Goal: Task Accomplishment & Management: Use online tool/utility

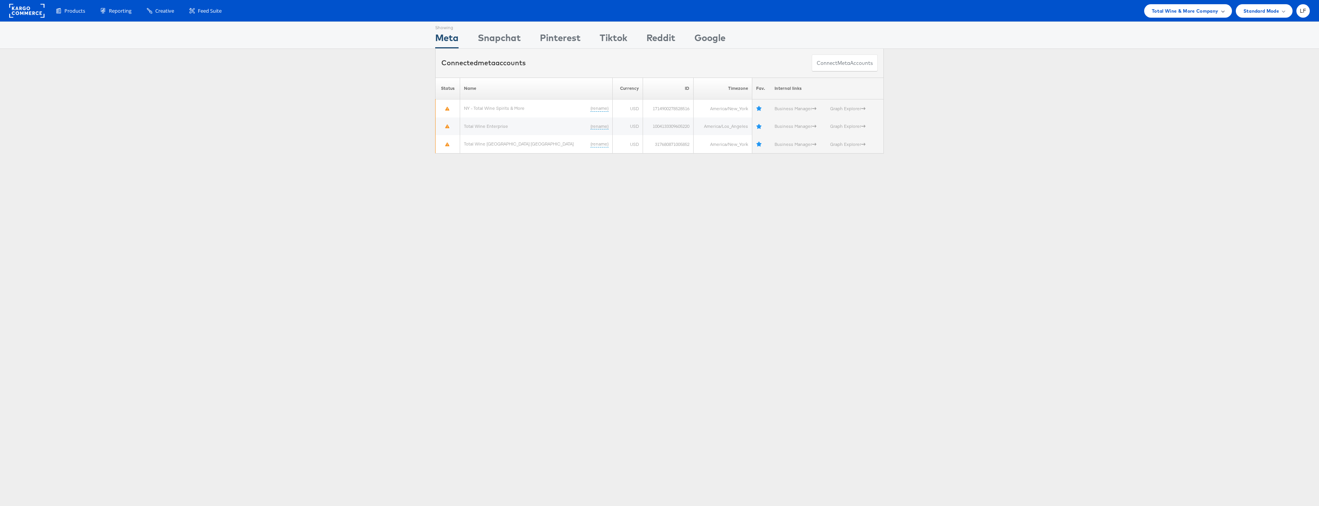
click at [1178, 12] on span "Total Wine & More Company" at bounding box center [1185, 11] width 67 height 8
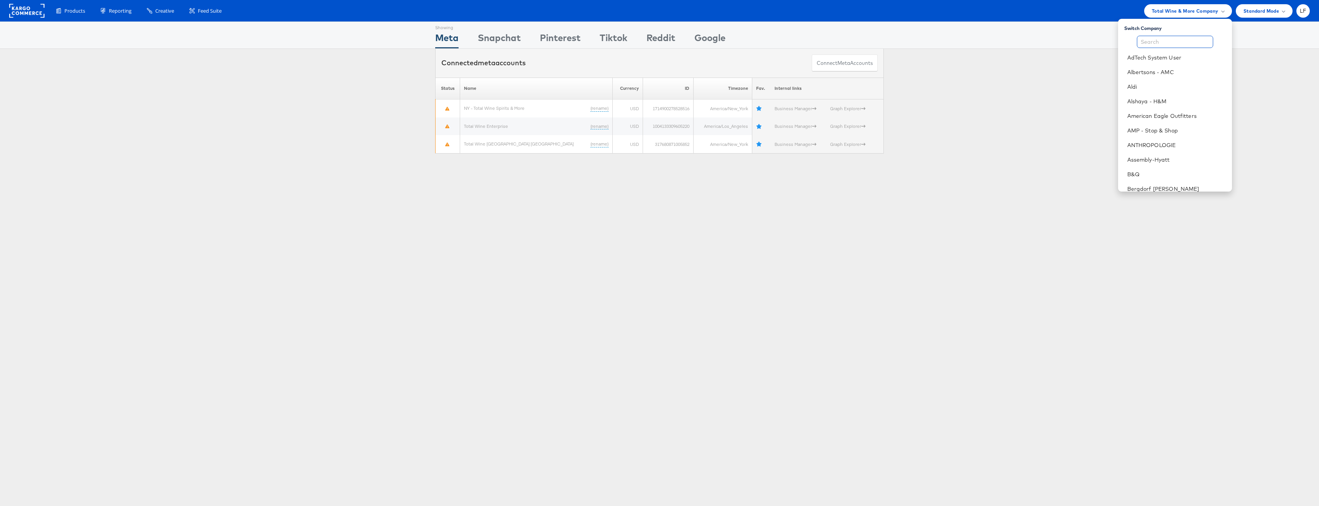
click at [1169, 40] on input "text" at bounding box center [1175, 42] width 76 height 12
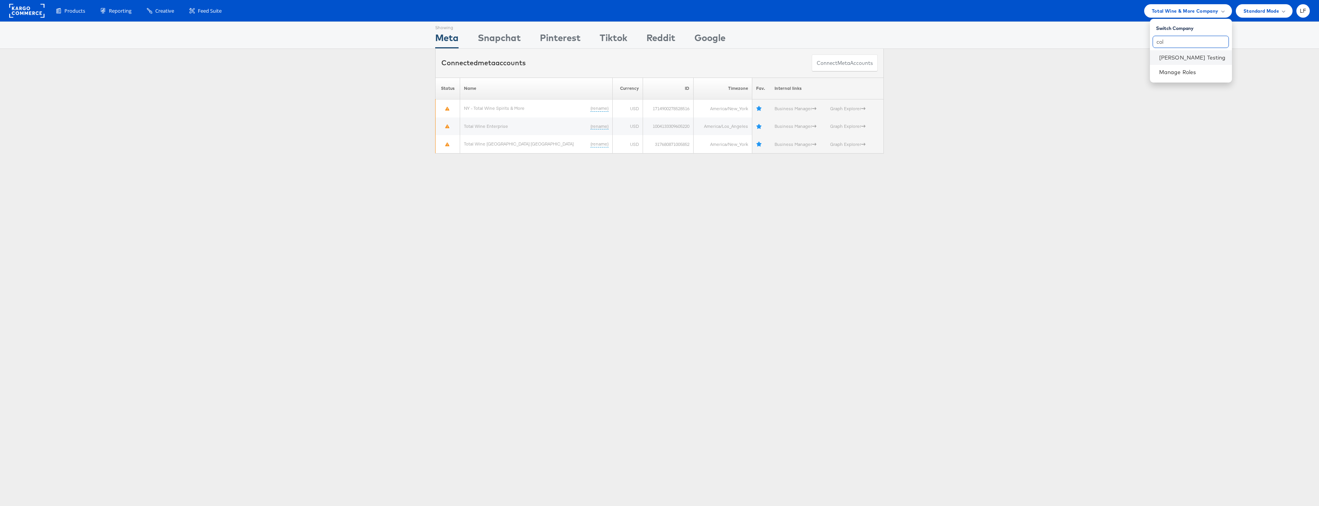
type input "col"
click at [1169, 51] on li "[PERSON_NAME] Testing" at bounding box center [1191, 57] width 82 height 15
click at [86, 10] on div "Products" at bounding box center [70, 10] width 44 height 13
click at [80, 41] on span "Enhance Your Product Catalog, Map Them to Publishers, and Incorporate Overlay D…" at bounding box center [102, 49] width 92 height 26
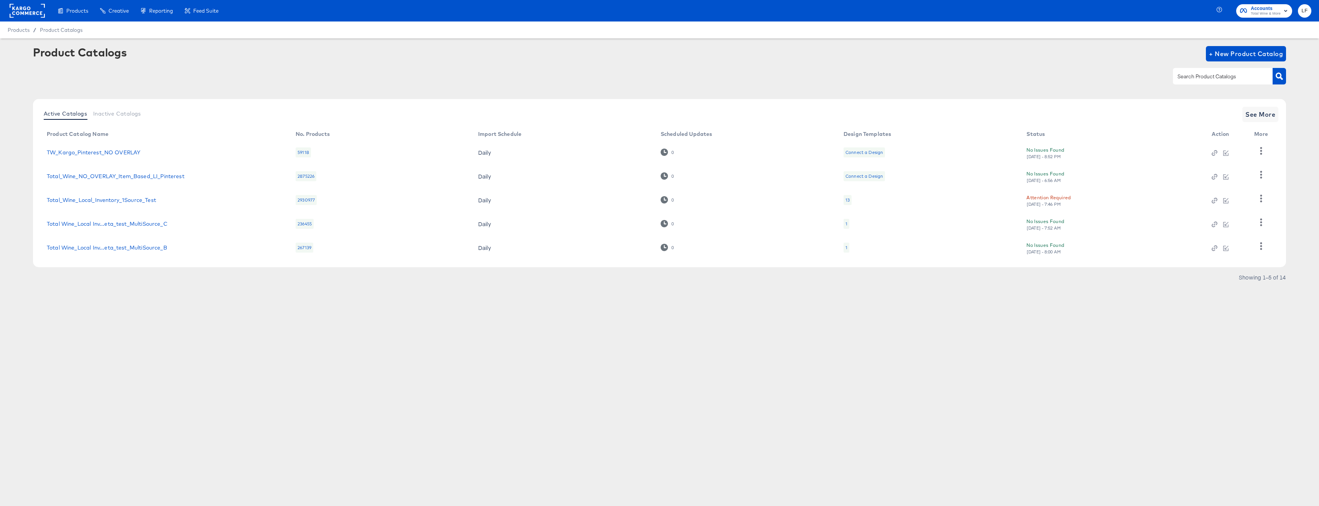
click at [1256, 16] on span "Total Wine & More" at bounding box center [1266, 14] width 30 height 6
drag, startPoint x: 746, startPoint y: 56, endPoint x: 164, endPoint y: 31, distance: 582.0
click at [736, 56] on div "Product Catalogs + New Product Catalog" at bounding box center [659, 53] width 1253 height 15
click at [27, 13] on rect at bounding box center [27, 11] width 35 height 14
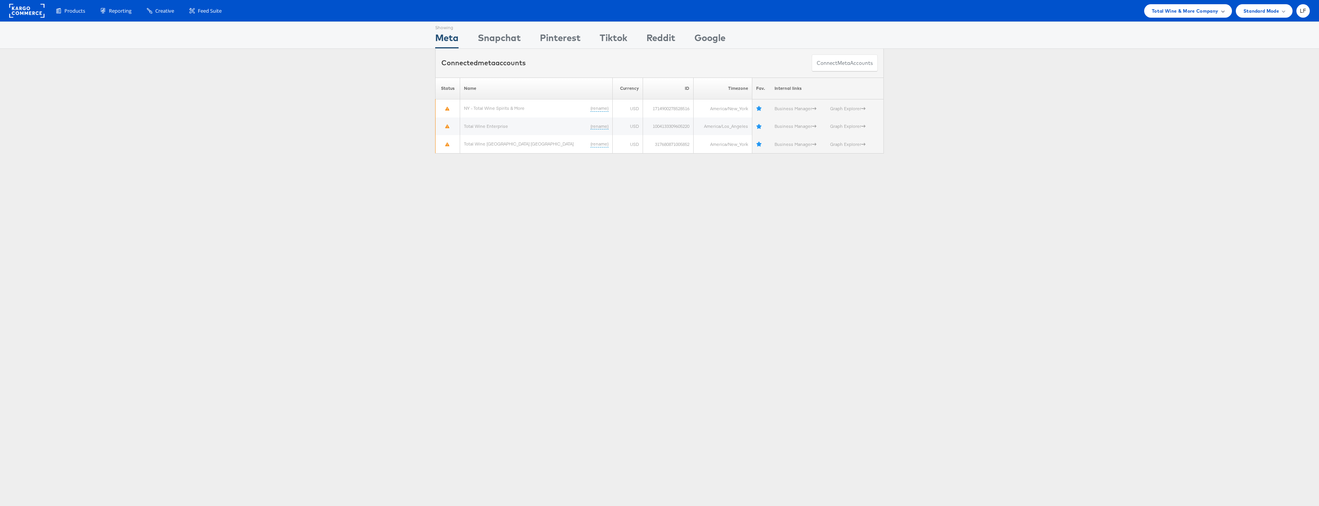
click at [1215, 11] on span "Total Wine & More Company" at bounding box center [1185, 11] width 67 height 8
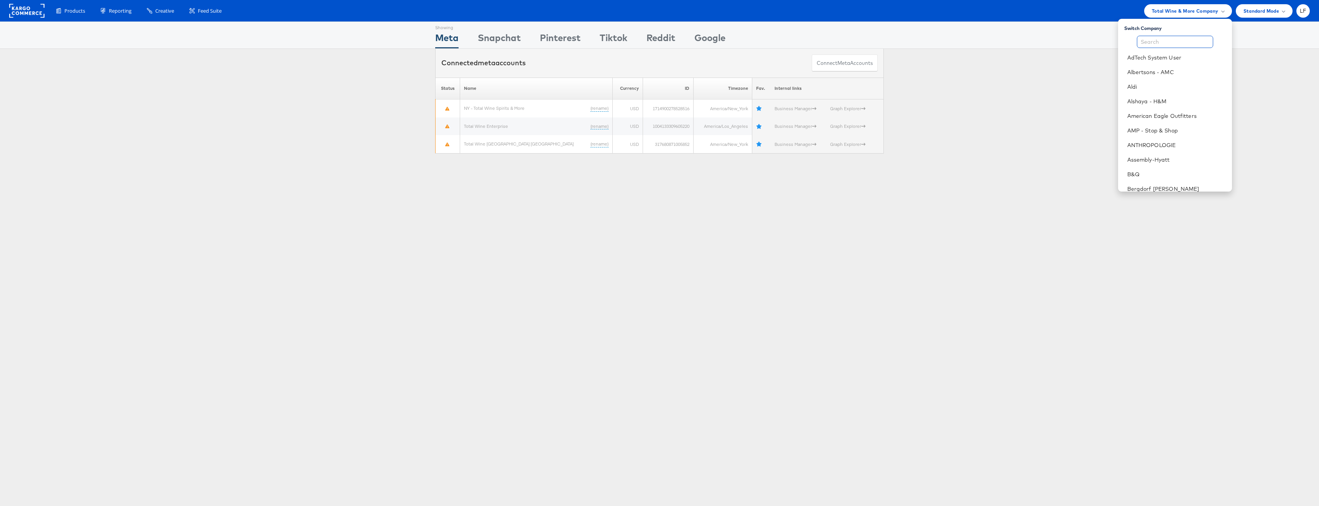
click at [1178, 39] on input "text" at bounding box center [1175, 42] width 76 height 12
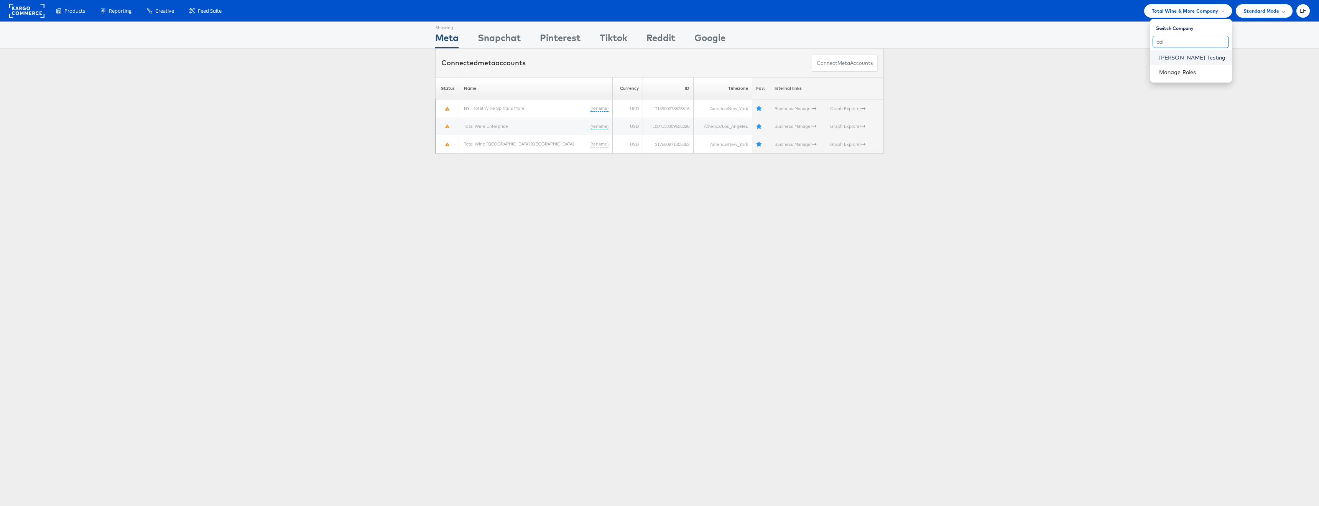
type input "col"
click at [1174, 58] on link "[PERSON_NAME] Testing" at bounding box center [1192, 58] width 67 height 8
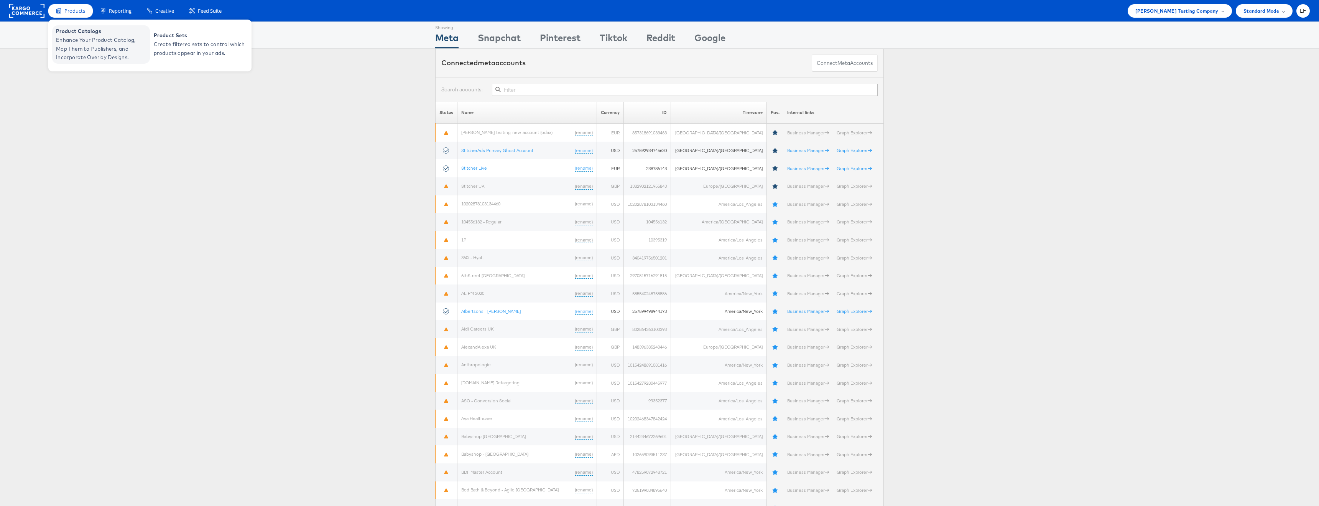
click at [81, 36] on span "Enhance Your Product Catalog, Map Them to Publishers, and Incorporate Overlay D…" at bounding box center [102, 49] width 92 height 26
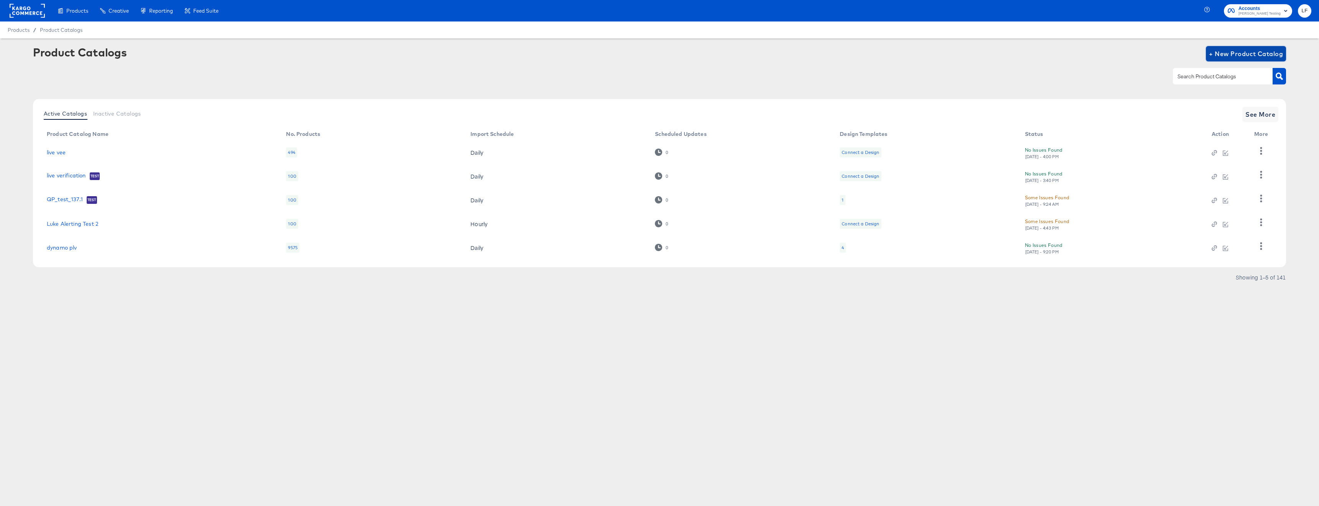
click at [1257, 48] on button "+ New Product Catalog" at bounding box center [1246, 53] width 80 height 15
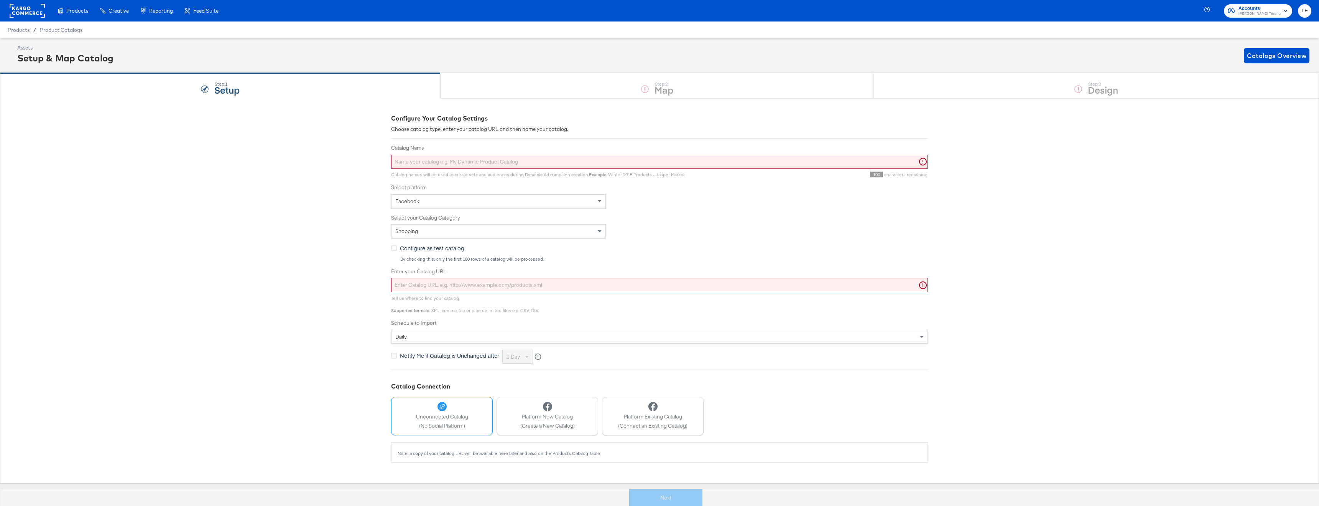
click at [562, 152] on div "Catalog Name" at bounding box center [659, 156] width 537 height 24
click at [560, 157] on input "Catalog Name" at bounding box center [659, 162] width 537 height 14
type input "Luke 2.5Gb File"
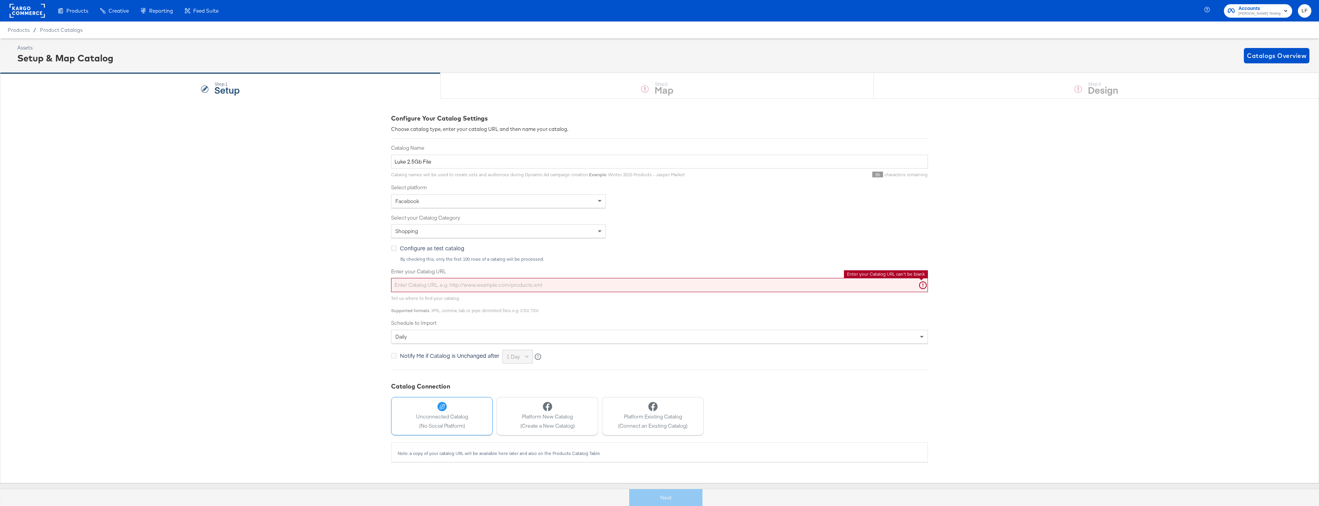
click at [427, 288] on input "Enter your Catalog URL" at bounding box center [659, 285] width 537 height 14
paste input "[URL][DOMAIN_NAME][DOMAIN_NAME]"
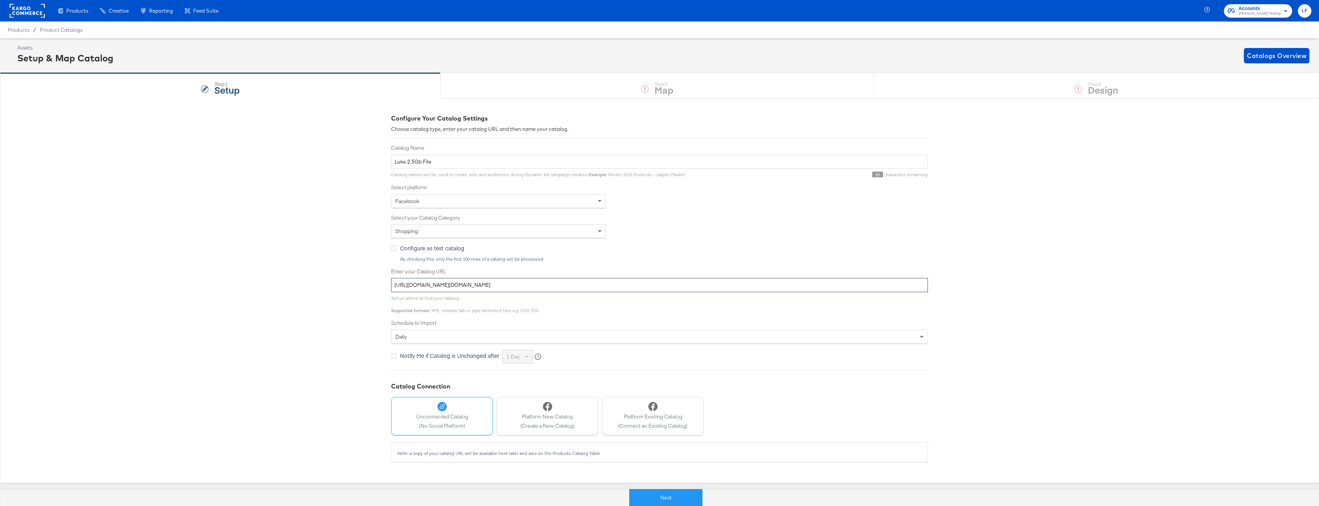
type input "[URL][DOMAIN_NAME][DOMAIN_NAME]"
click at [327, 266] on div "Configure Your Catalog Settings Choose catalog type, enter your catalog URL and…" at bounding box center [659, 290] width 1319 height 384
click at [677, 495] on button "Next" at bounding box center [665, 497] width 73 height 17
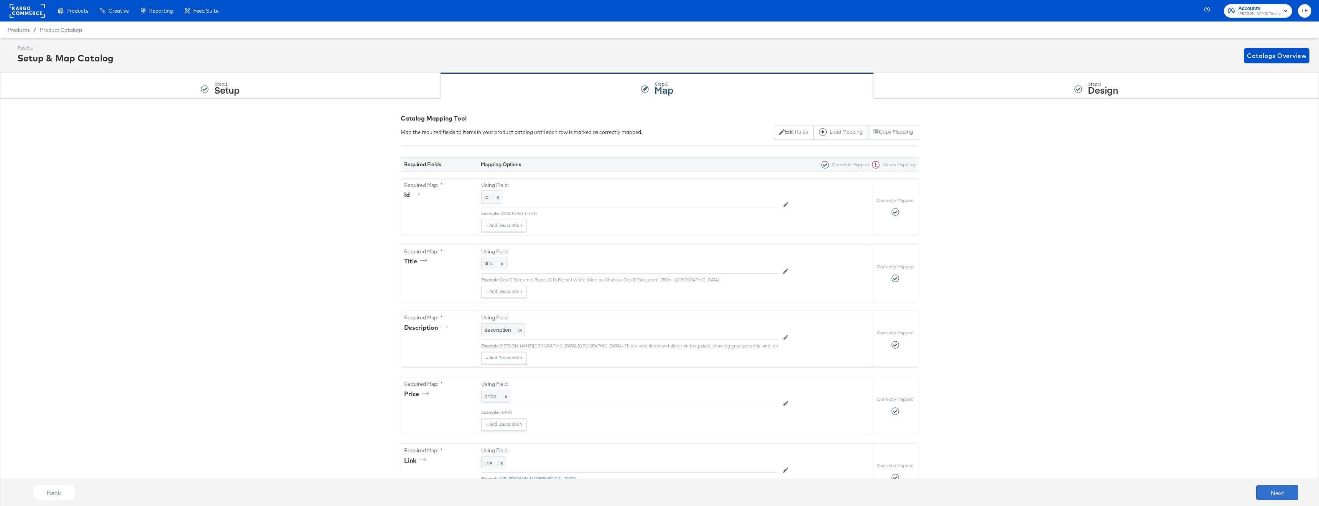
click at [1271, 489] on button "Next" at bounding box center [1278, 491] width 42 height 15
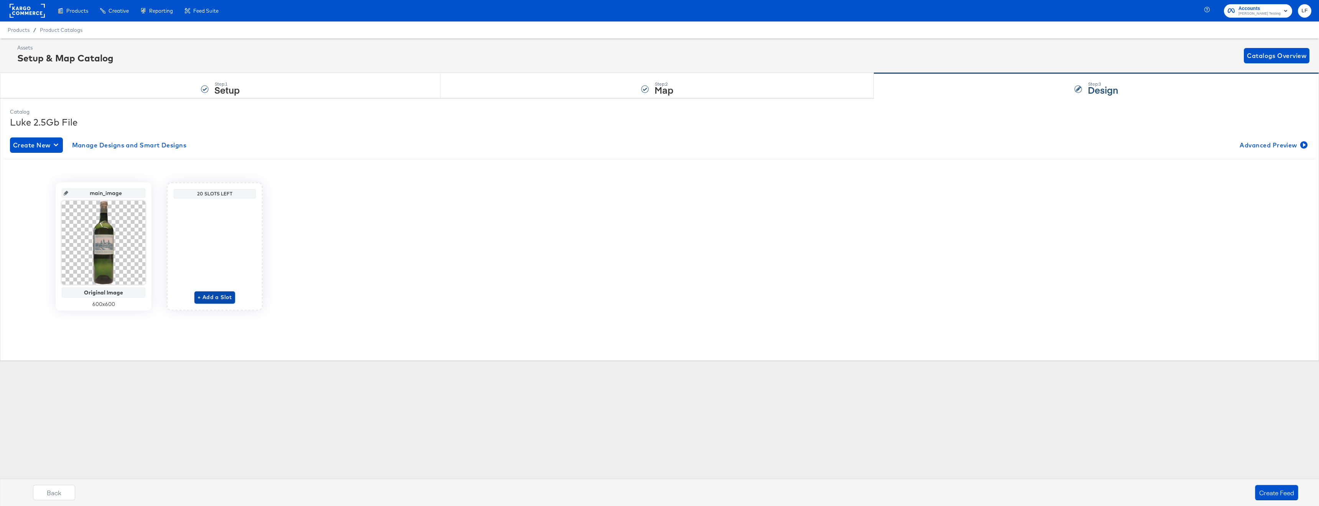
click at [208, 297] on span "+ Add a Slot" at bounding box center [215, 297] width 35 height 10
click at [219, 285] on span "Select Overlay Design" at bounding box center [214, 290] width 77 height 10
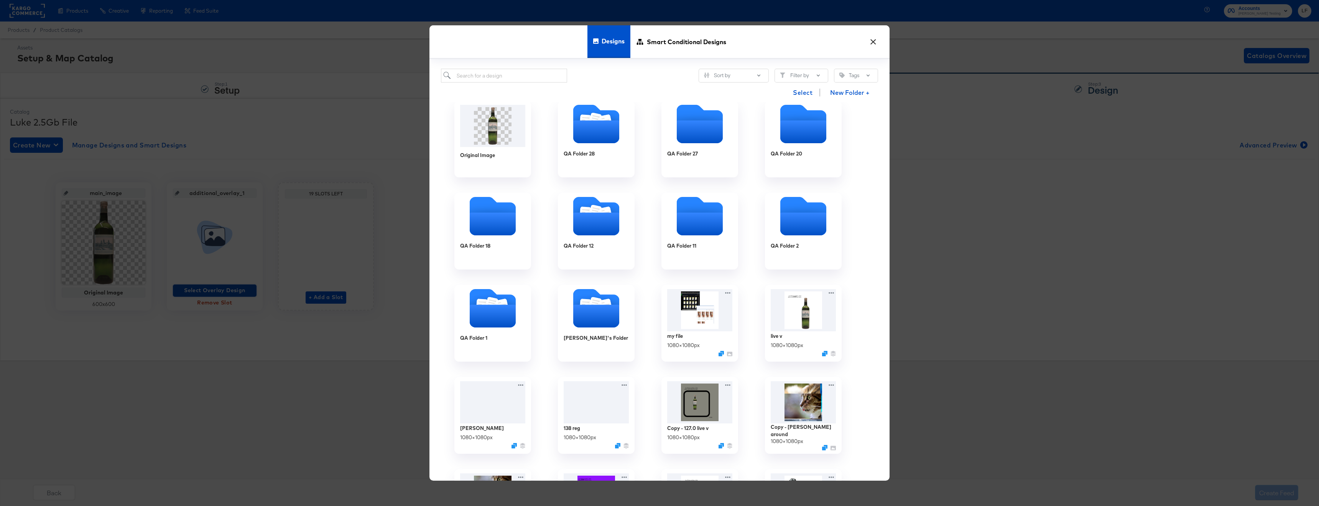
scroll to position [34, 0]
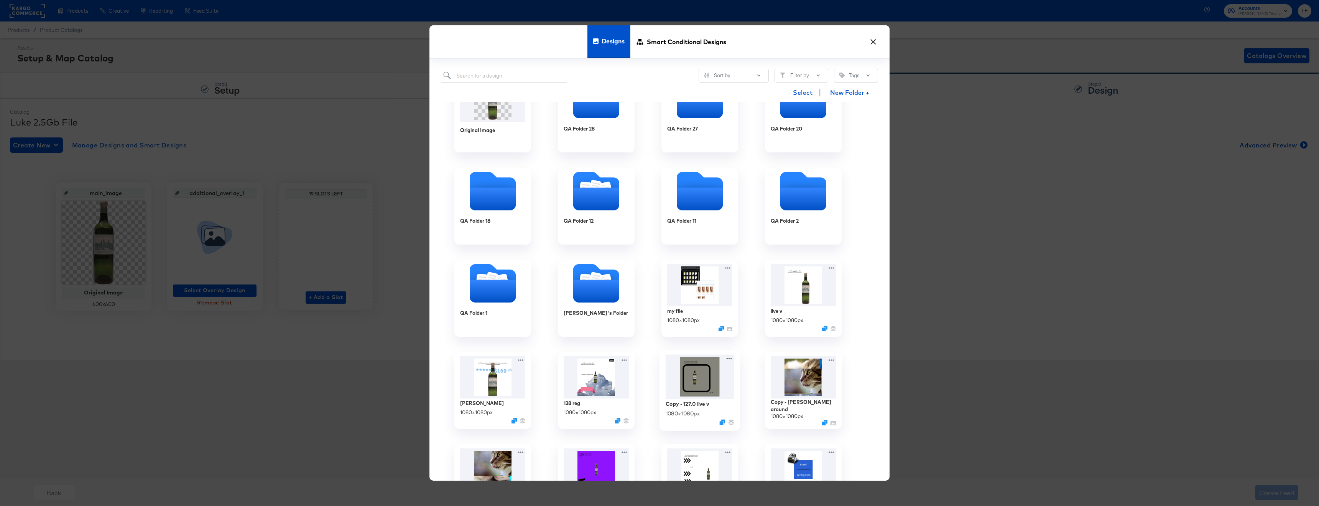
click at [690, 372] on img at bounding box center [700, 376] width 69 height 44
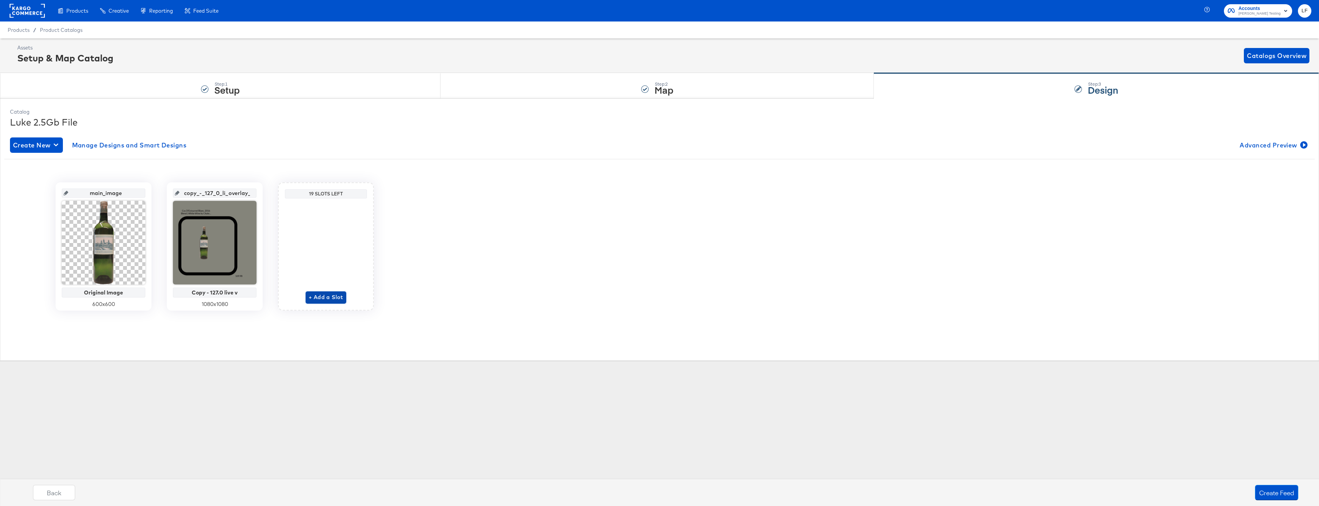
click at [313, 299] on span "+ Add a Slot" at bounding box center [326, 297] width 35 height 10
click at [344, 292] on span "Select Overlay Design" at bounding box center [325, 290] width 77 height 10
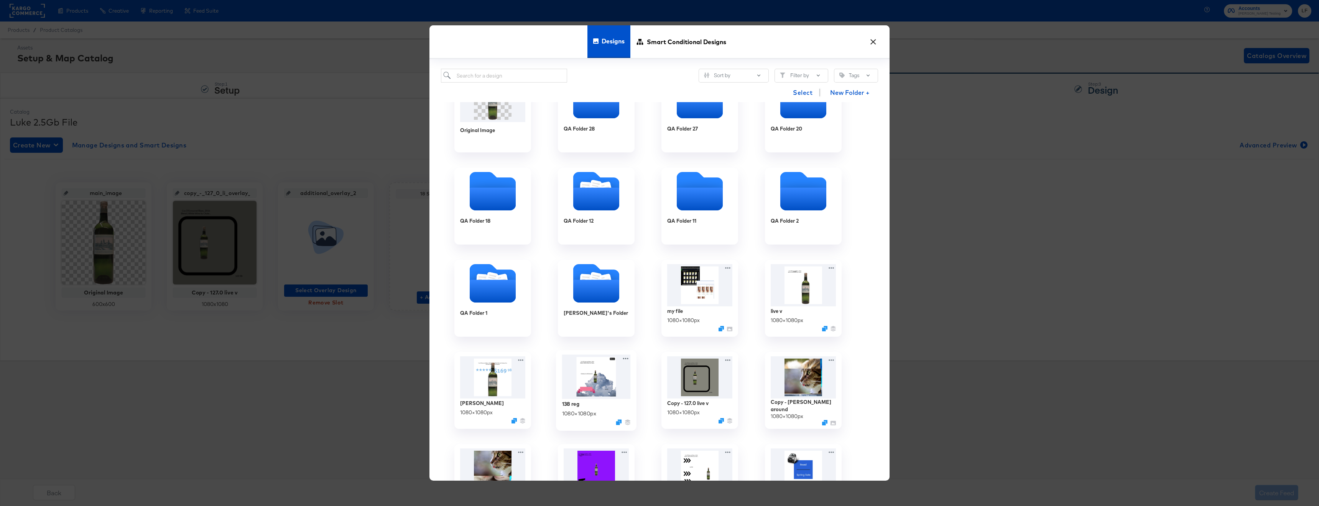
click at [583, 367] on img at bounding box center [596, 376] width 69 height 44
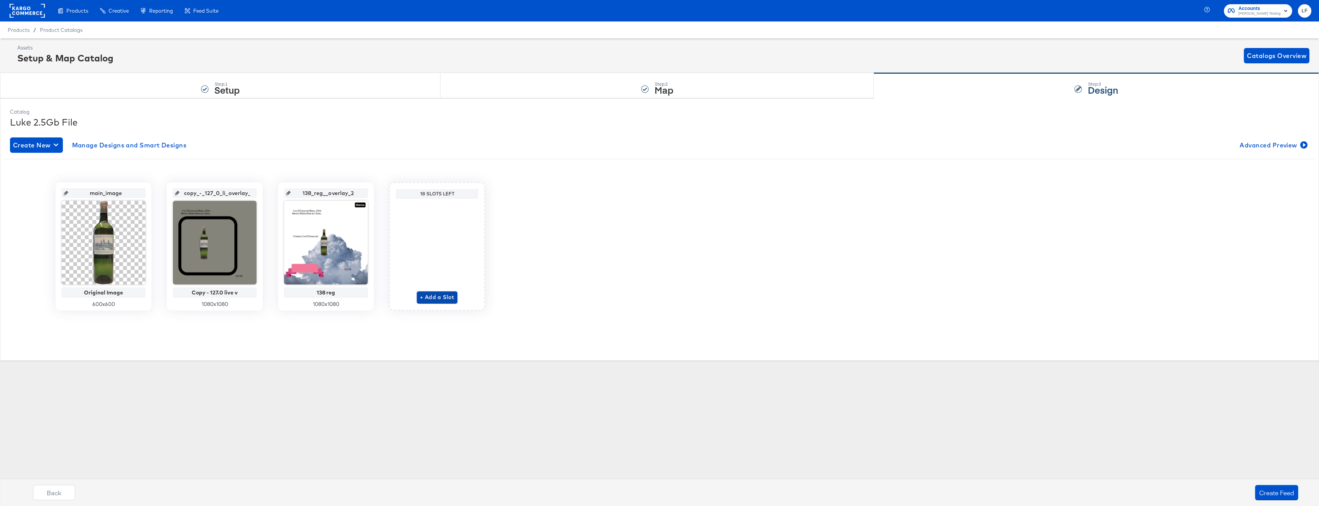
click at [454, 294] on button "+ Add a Slot" at bounding box center [437, 297] width 41 height 12
click at [458, 291] on span "Select Overlay Design" at bounding box center [437, 290] width 77 height 10
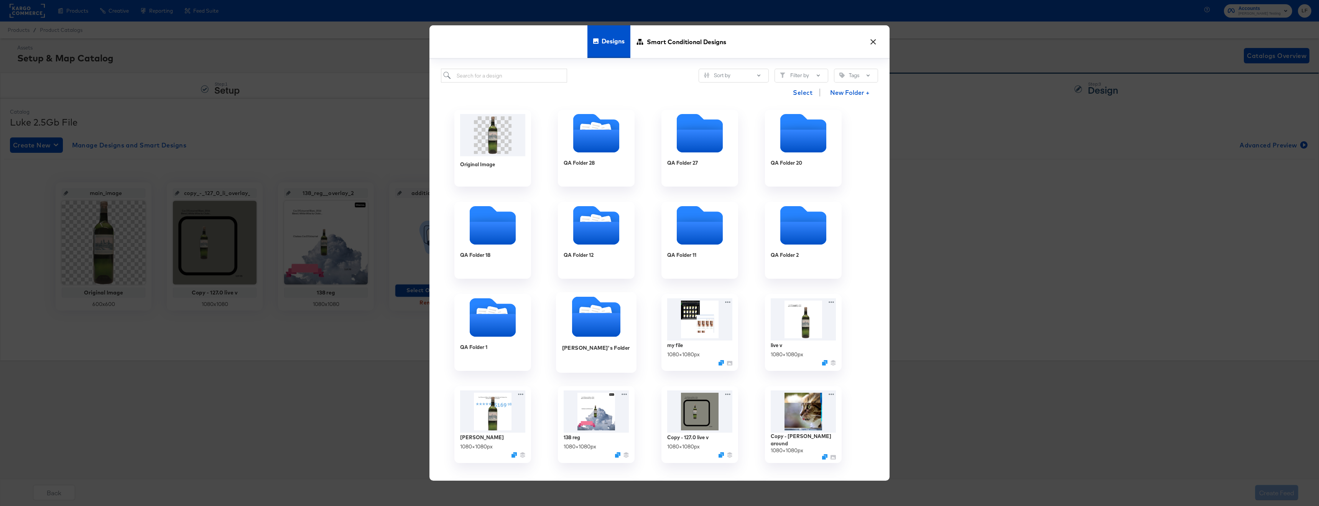
scroll to position [186, 0]
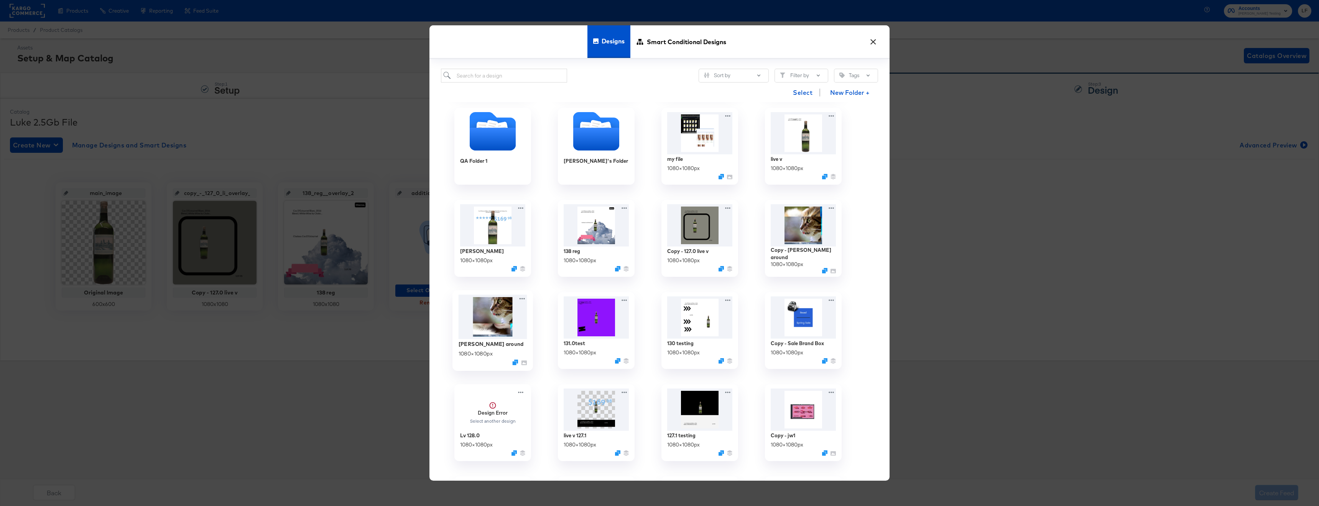
click at [516, 320] on img at bounding box center [493, 317] width 69 height 44
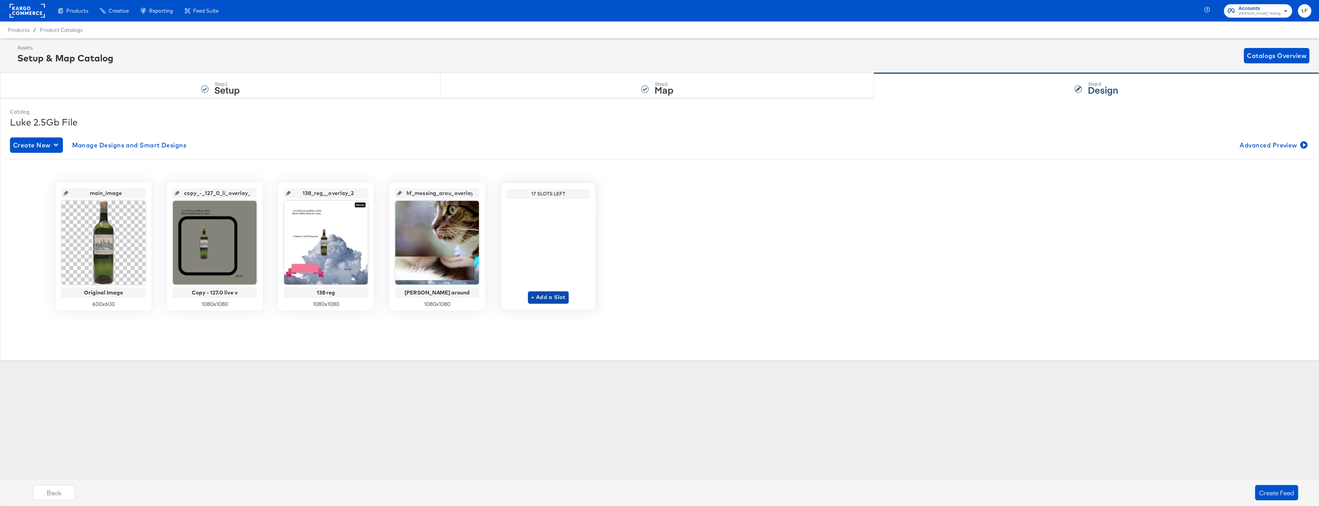
click at [567, 296] on button "+ Add a Slot" at bounding box center [548, 297] width 41 height 12
click at [567, 290] on span "Select Overlay Design" at bounding box center [548, 290] width 77 height 10
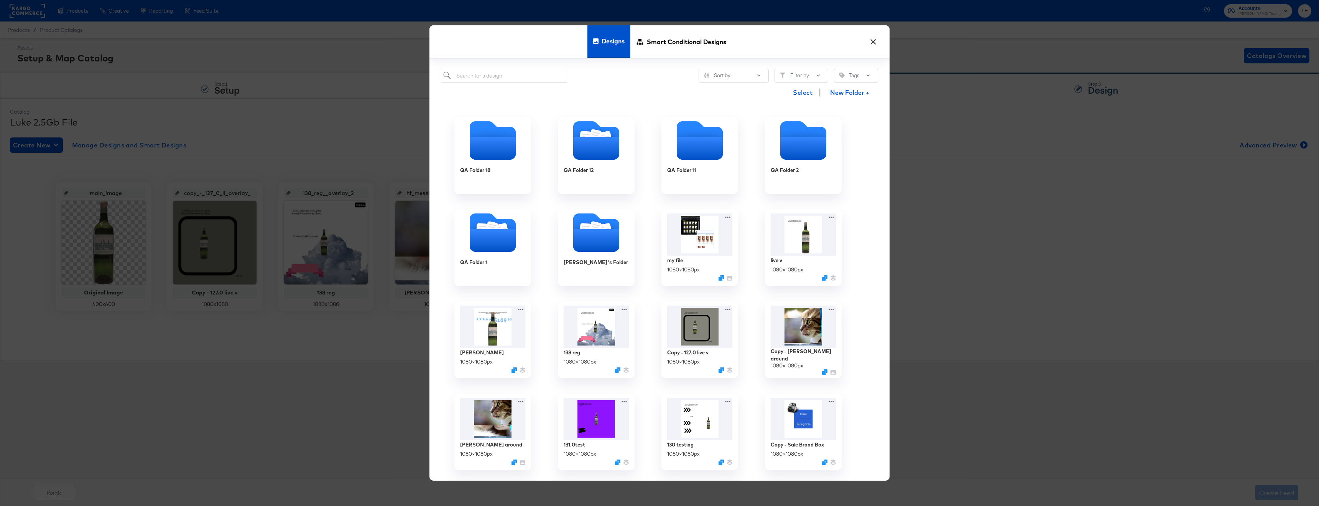
scroll to position [314, 0]
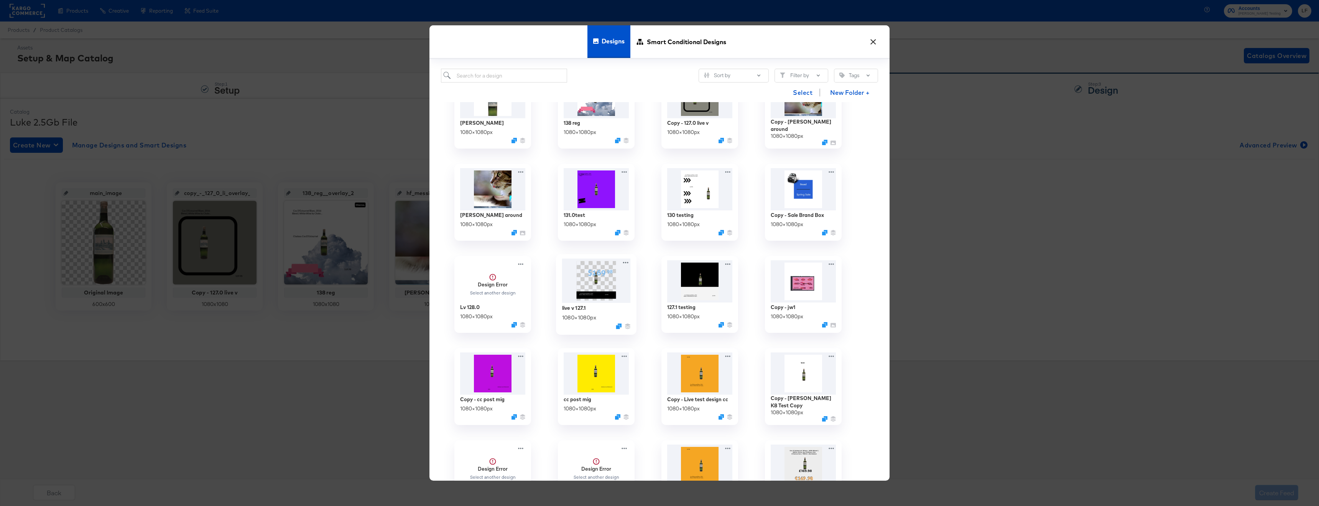
click at [599, 297] on img at bounding box center [596, 281] width 69 height 44
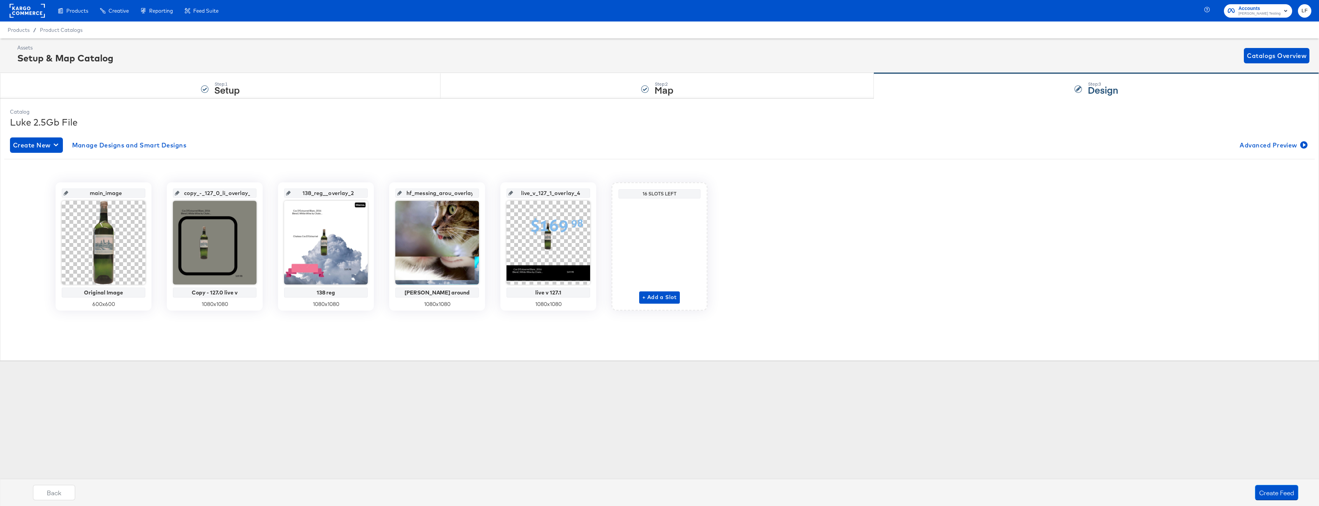
click at [842, 324] on div "main_image Original Image 600 x 600 copy_-_127_0_li_overlay_1 Copy - 127.0 live…" at bounding box center [659, 243] width 1311 height 169
click at [1278, 488] on button "Create Feed" at bounding box center [1276, 491] width 43 height 15
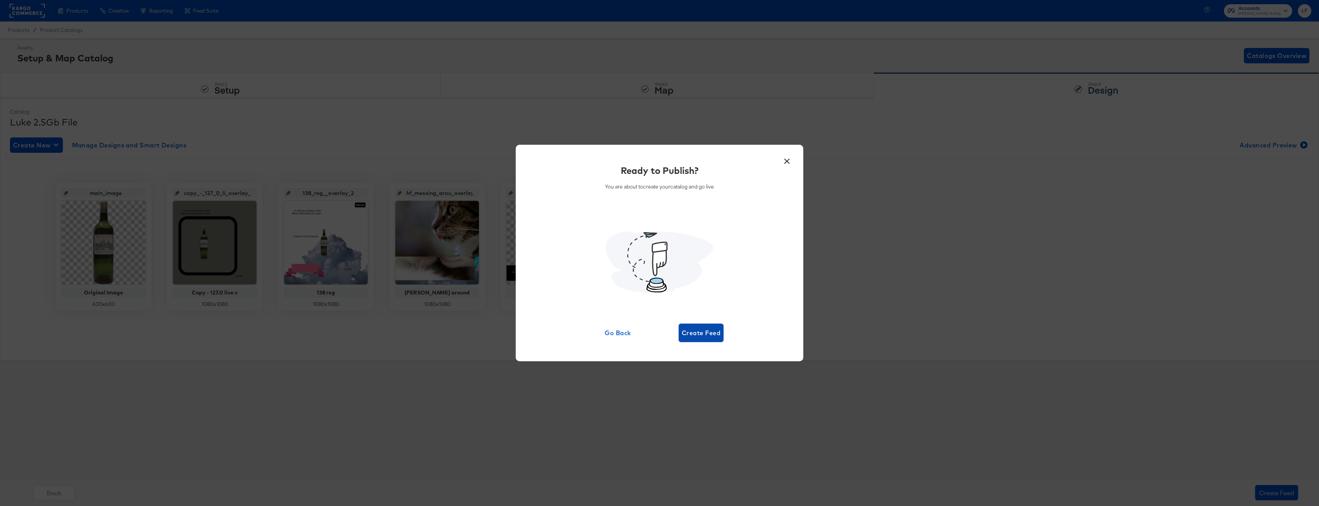
click at [705, 333] on span "Create Feed" at bounding box center [701, 332] width 39 height 11
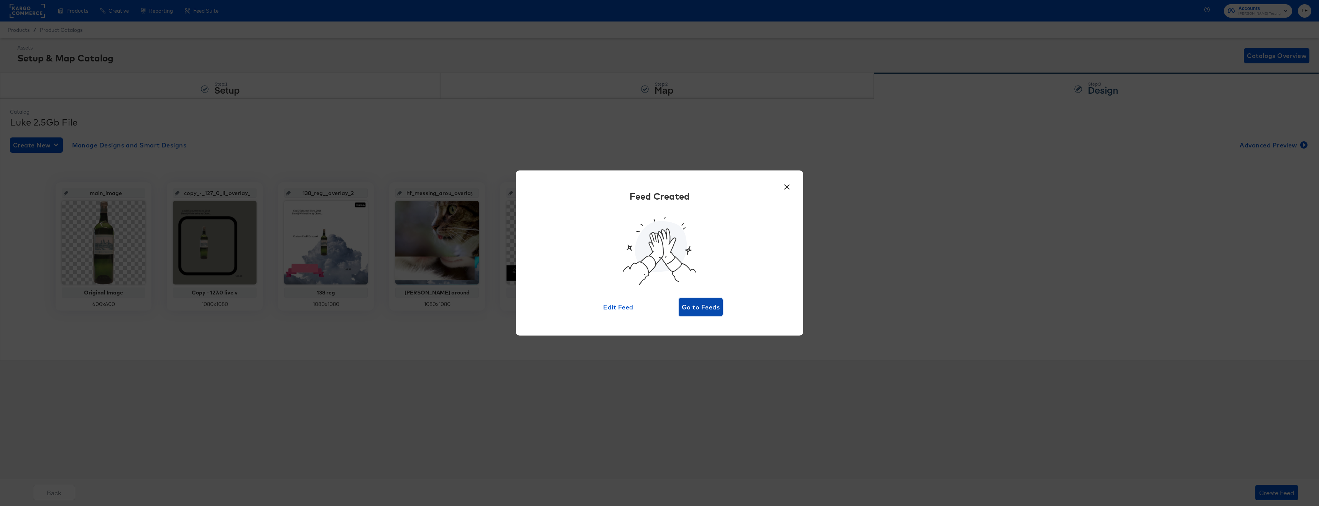
click at [704, 310] on span "Go to Feeds" at bounding box center [701, 306] width 38 height 11
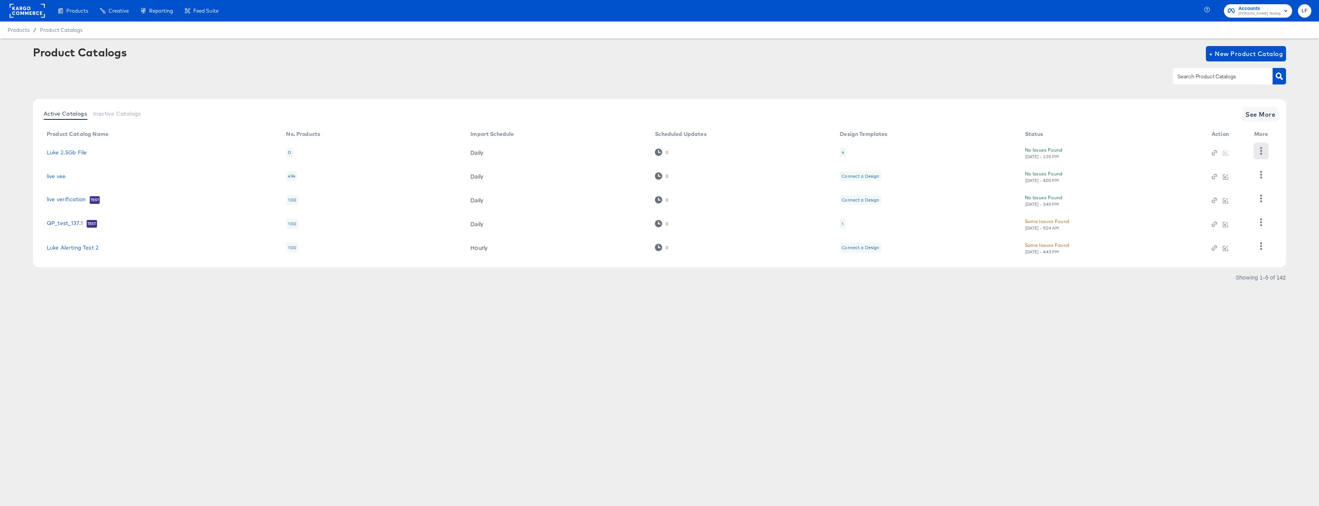
click at [1262, 150] on icon "button" at bounding box center [1261, 150] width 7 height 7
click at [1227, 175] on div "HUD Checks (Internal)" at bounding box center [1230, 179] width 77 height 12
click at [72, 153] on link "Luke 2.5Gb File" at bounding box center [67, 152] width 40 height 6
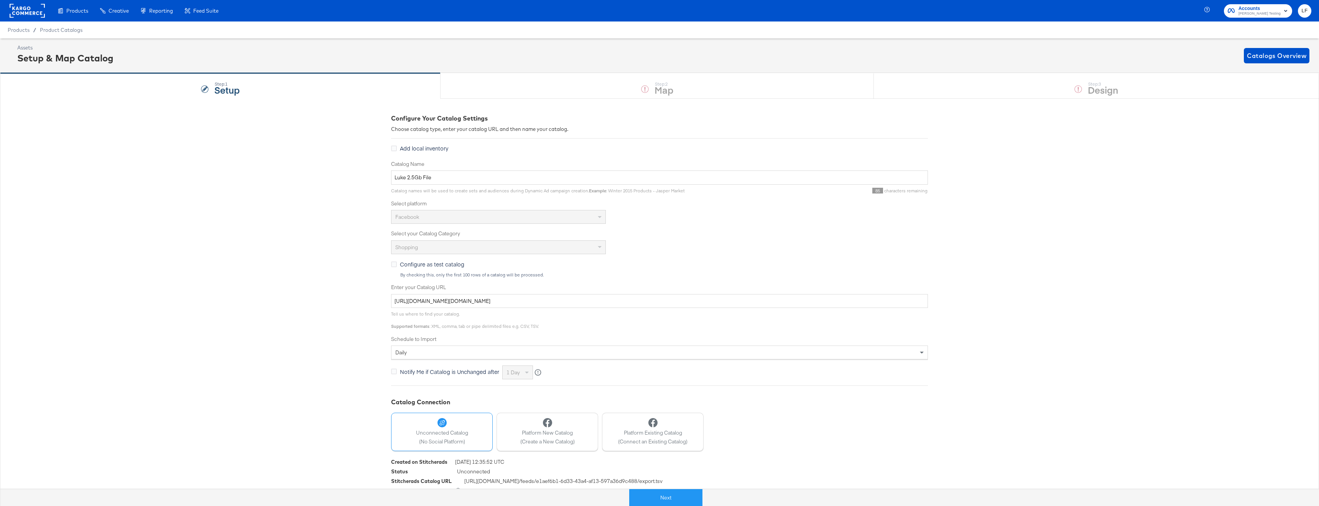
scroll to position [10, 0]
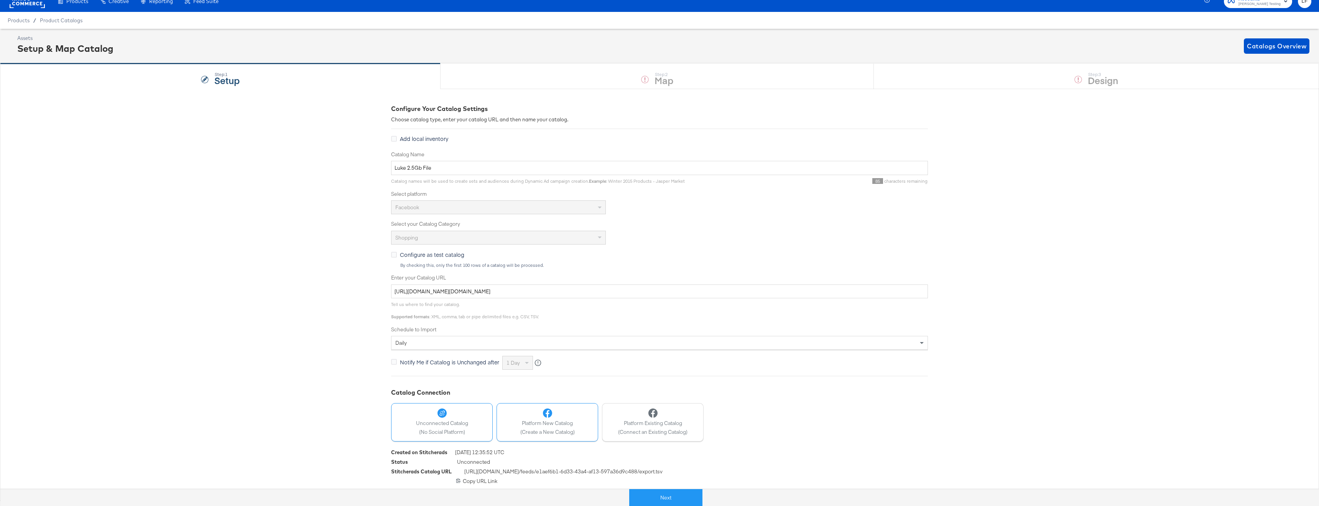
click at [570, 417] on div at bounding box center [547, 412] width 54 height 9
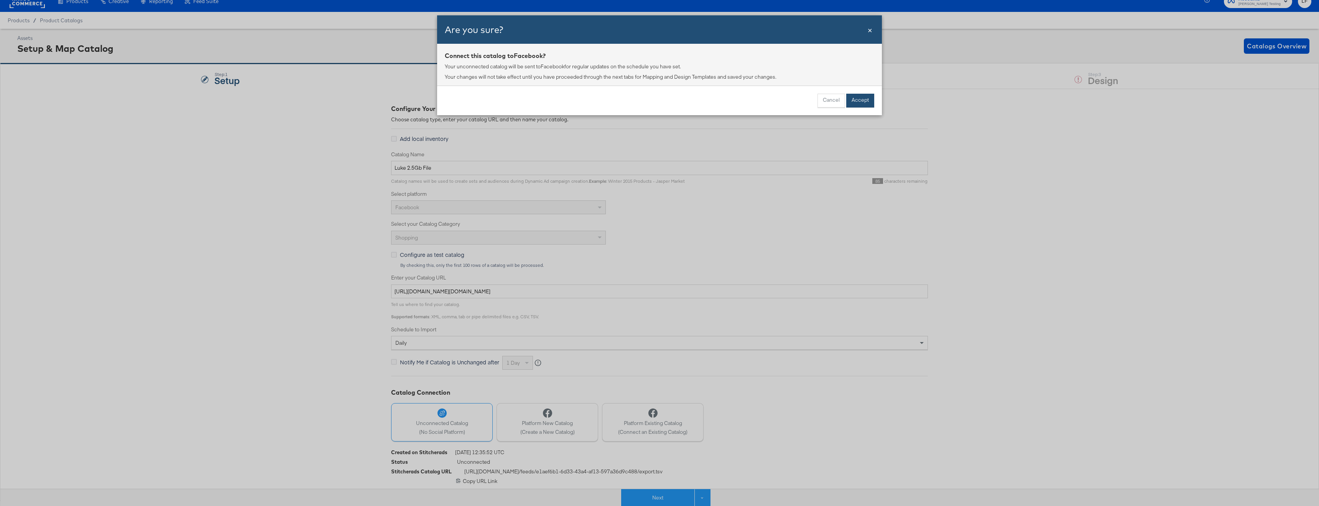
click at [868, 99] on button "Accept" at bounding box center [861, 101] width 28 height 14
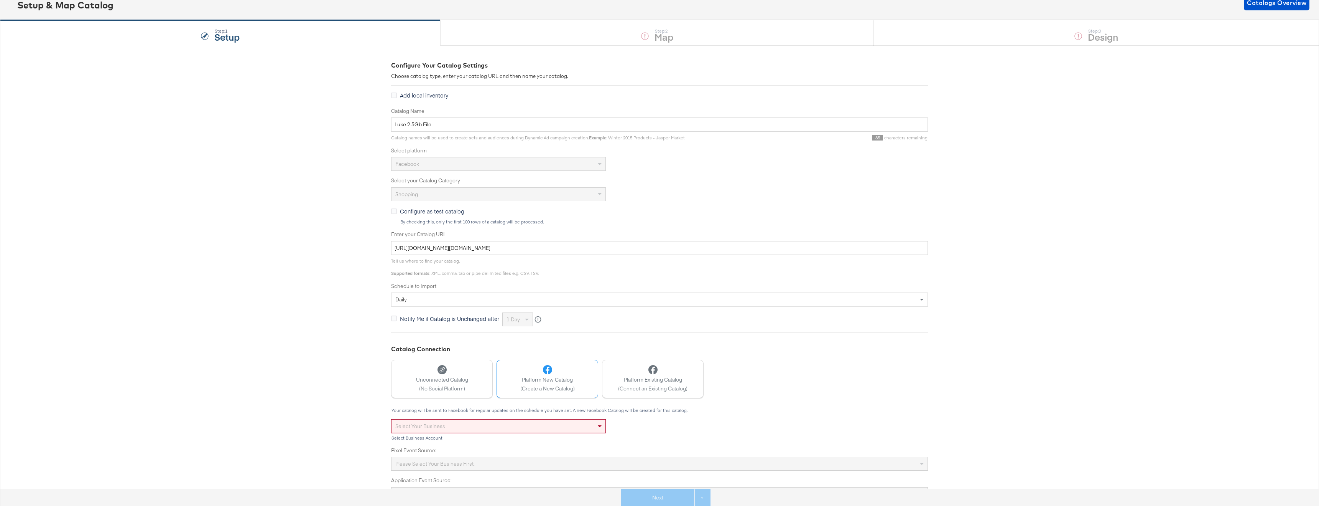
scroll to position [57, 0]
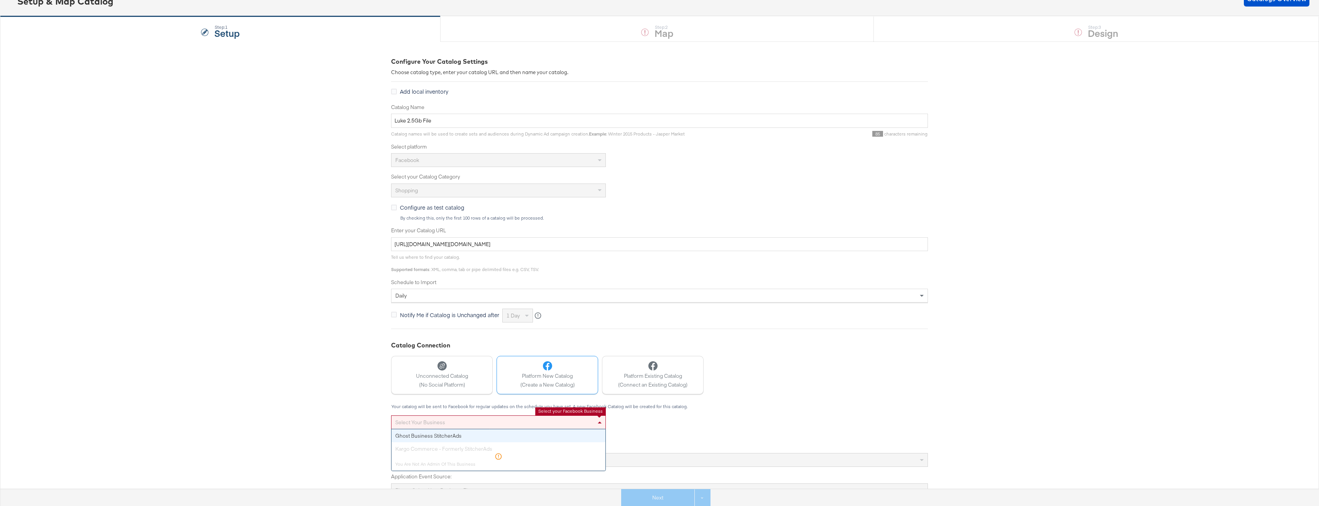
click at [472, 425] on div "Select your business" at bounding box center [499, 421] width 214 height 13
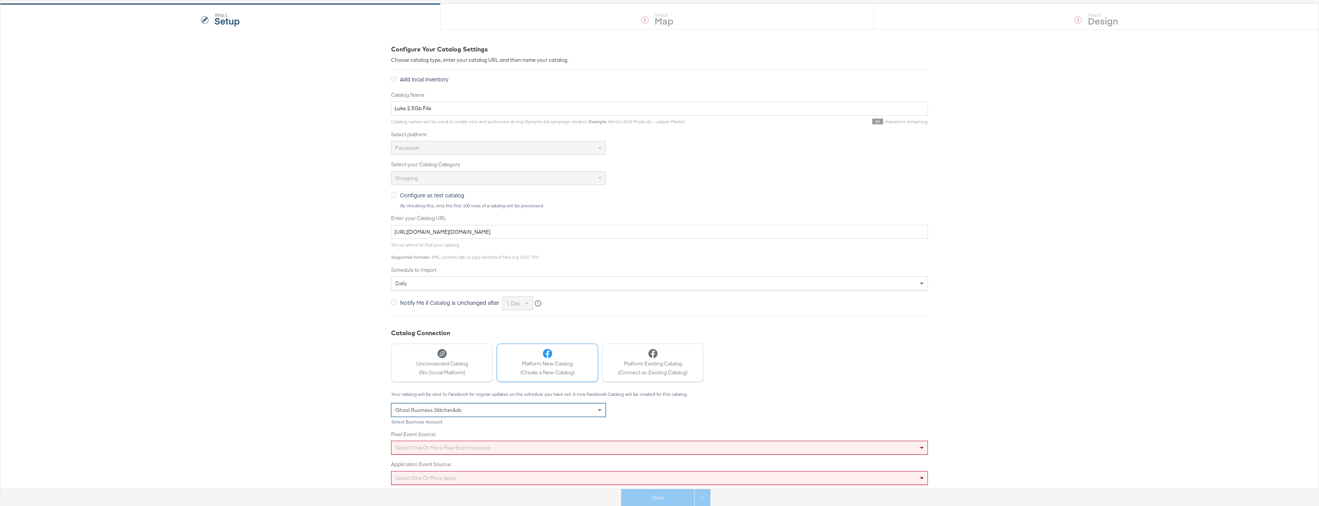
scroll to position [94, 0]
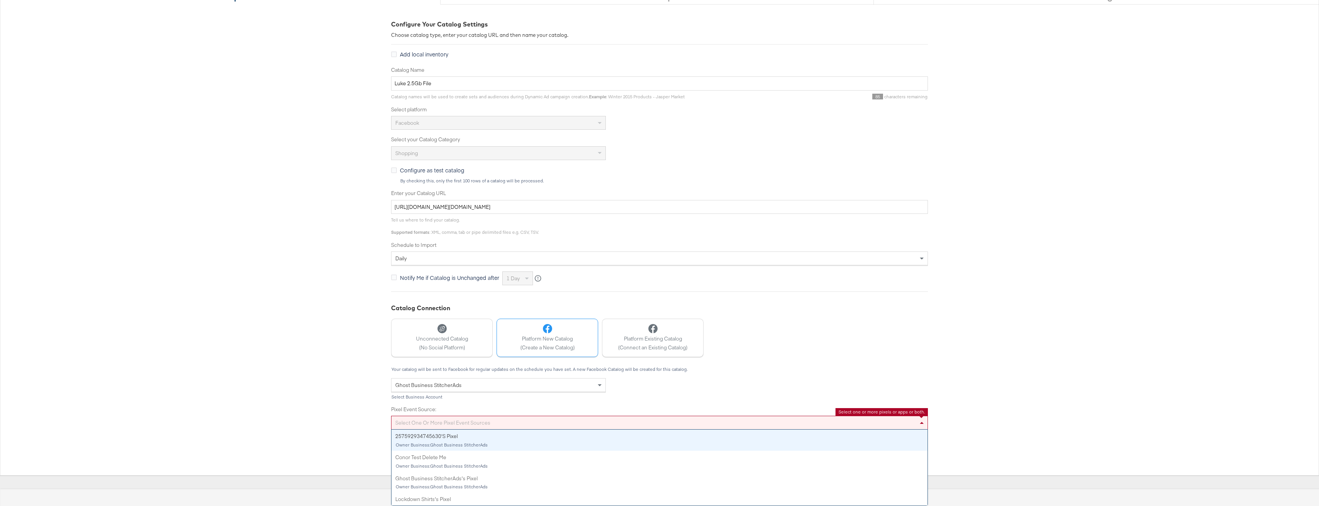
drag, startPoint x: 465, startPoint y: 444, endPoint x: 466, endPoint y: 448, distance: 3.9
click at [465, 429] on div "Select one or more pixel event sources 257592934745630's Pixel Owner Business: …" at bounding box center [659, 422] width 537 height 14
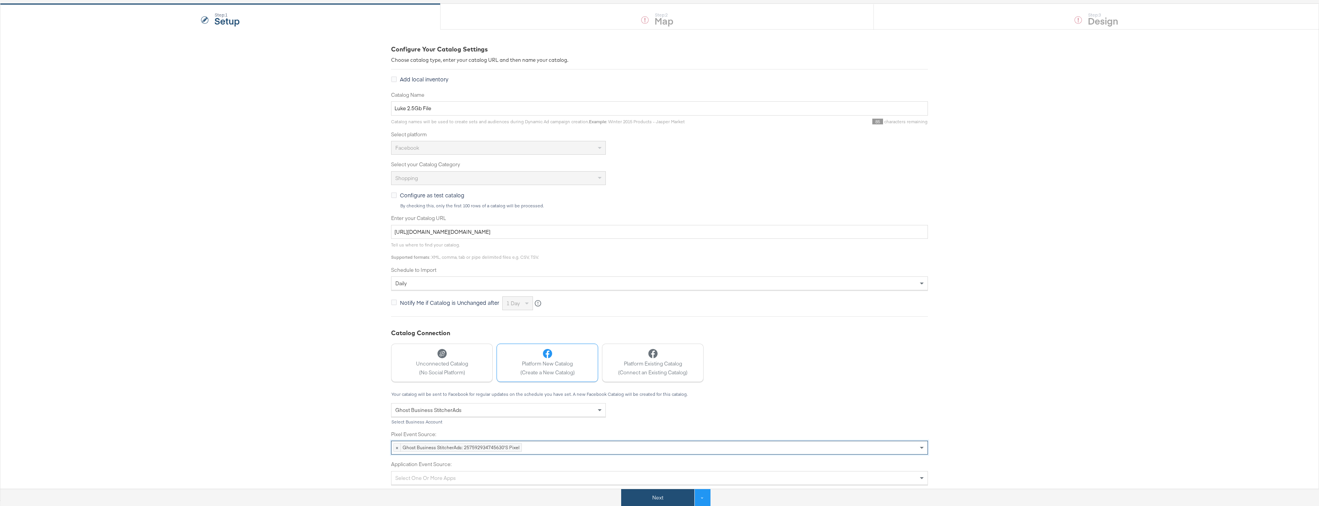
click at [651, 492] on button "Next" at bounding box center [657, 497] width 73 height 17
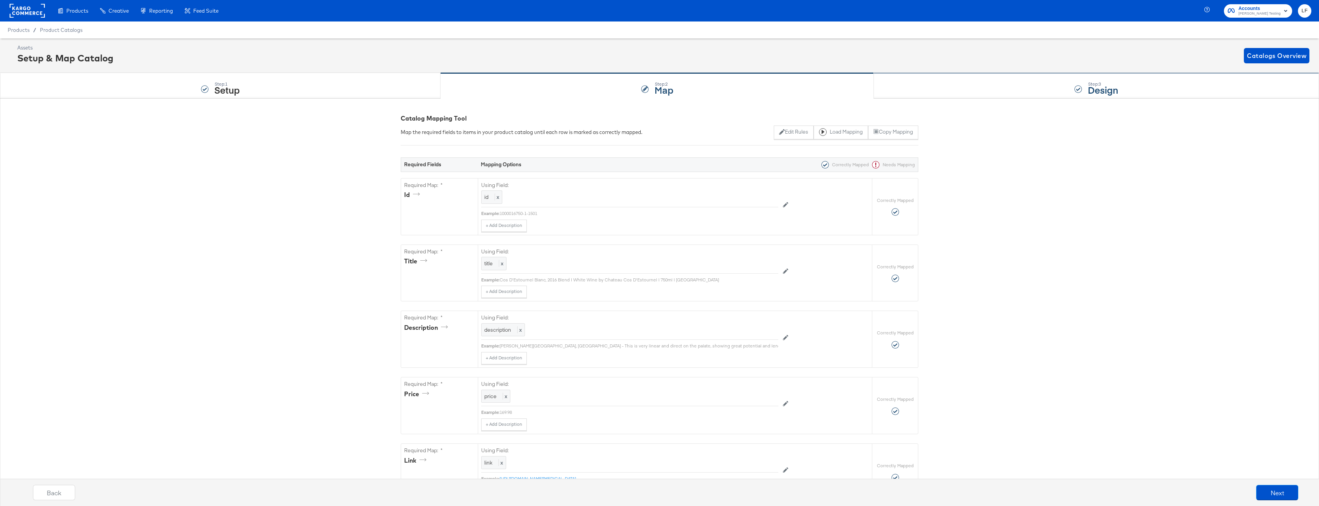
click at [1033, 88] on div "Step: 3 Design" at bounding box center [1096, 85] width 445 height 25
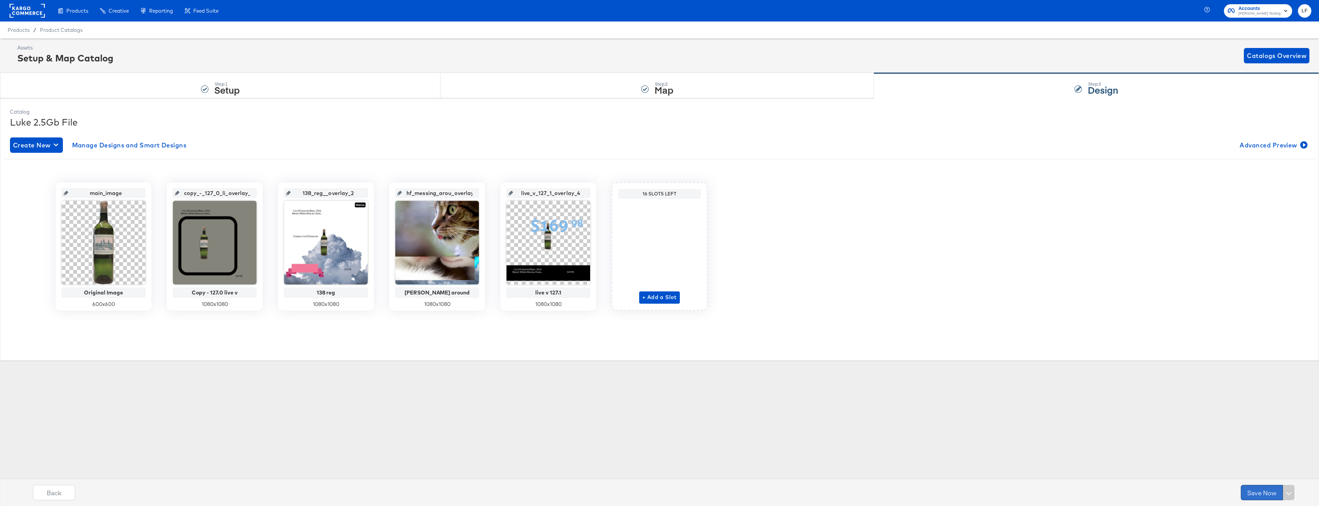
click at [1251, 488] on button "Save Now" at bounding box center [1262, 491] width 42 height 15
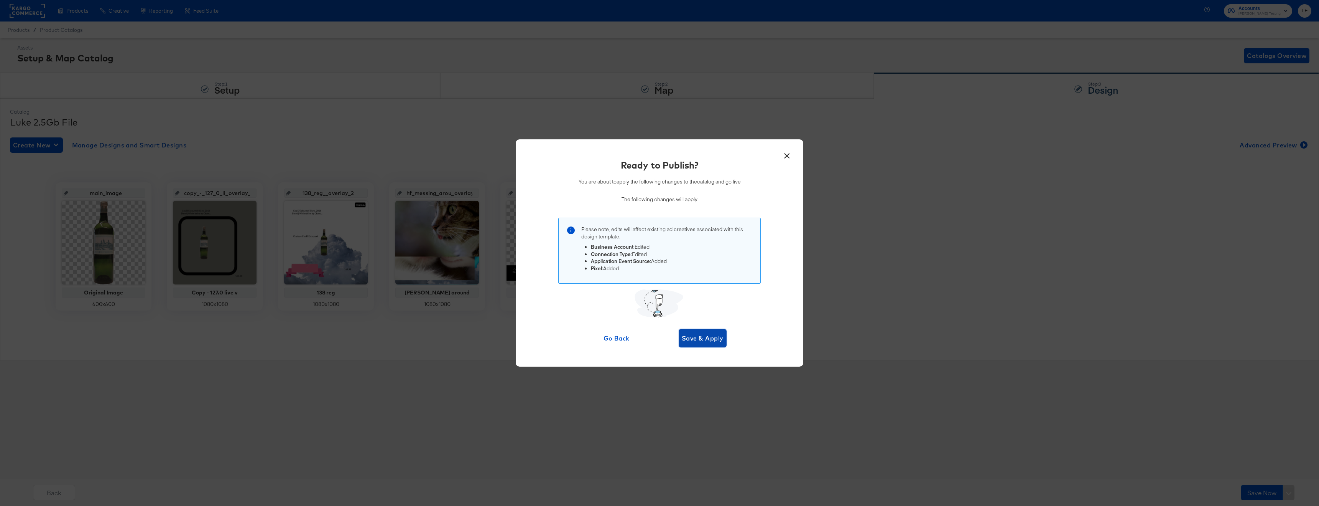
click at [707, 345] on button "Save & Apply" at bounding box center [703, 338] width 48 height 18
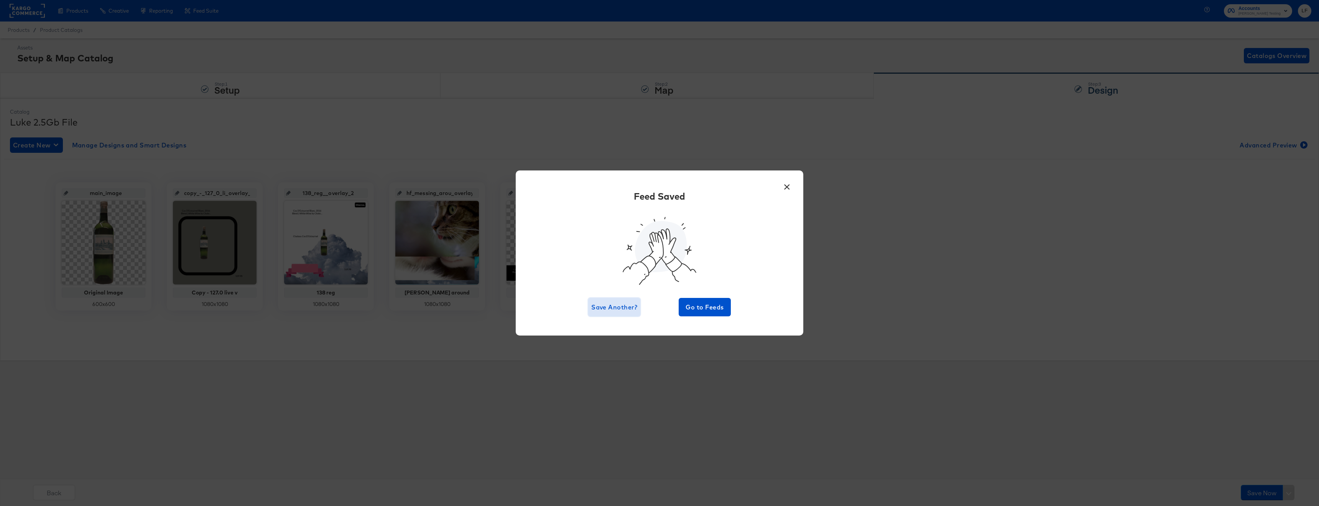
click at [632, 306] on span "Save Another?" at bounding box center [614, 306] width 46 height 11
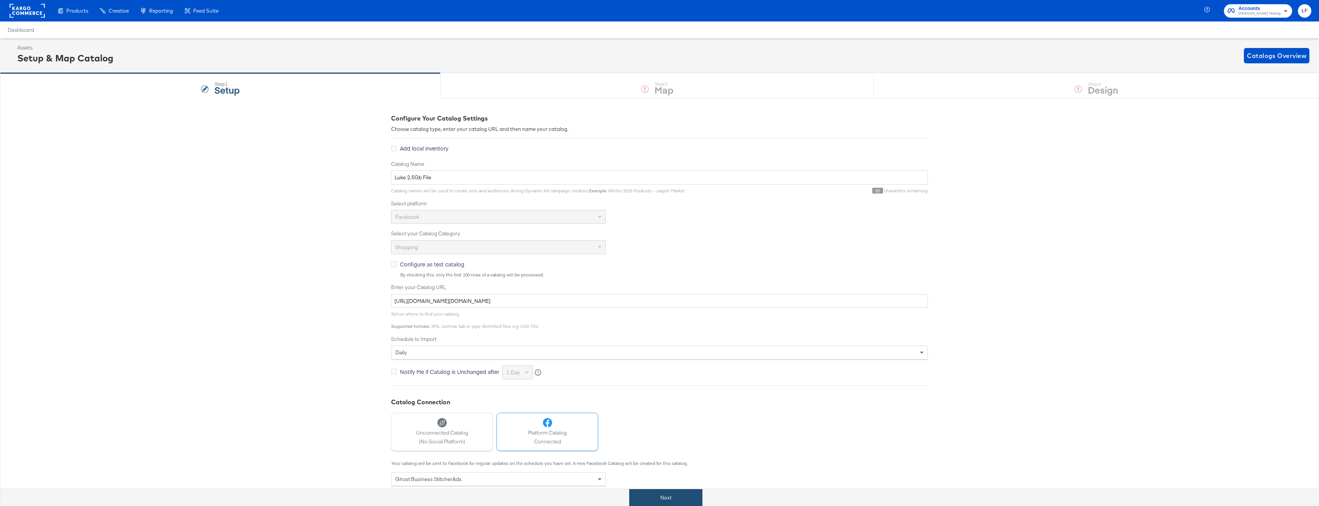
click at [682, 497] on button "Next" at bounding box center [665, 497] width 73 height 17
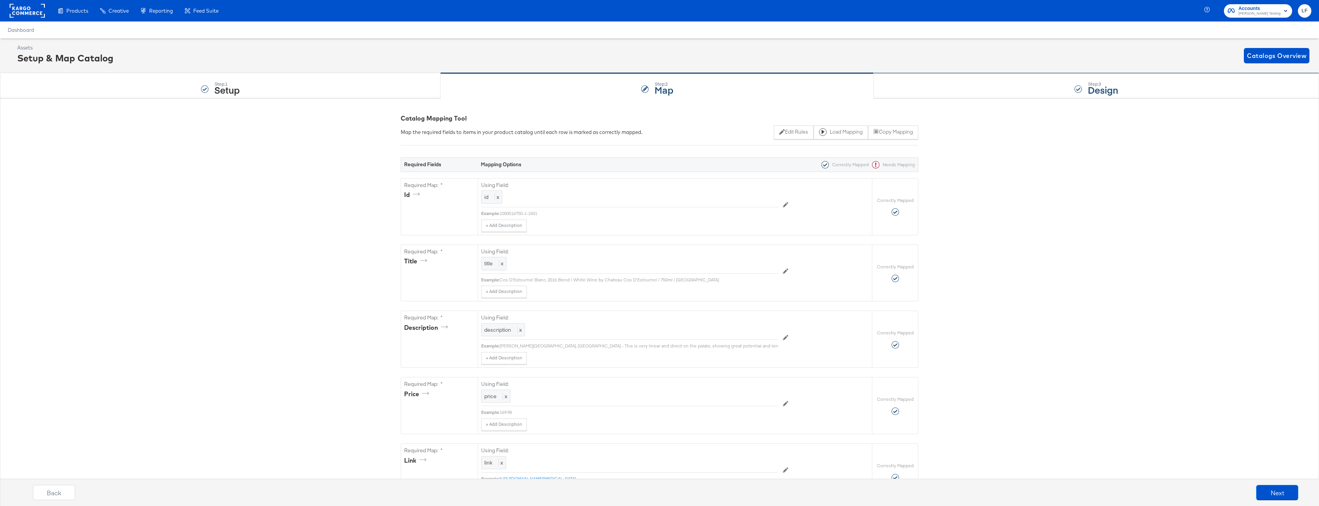
drag, startPoint x: 931, startPoint y: 87, endPoint x: 918, endPoint y: 96, distance: 14.9
click at [931, 87] on div "Step: 3 Design" at bounding box center [1096, 85] width 445 height 25
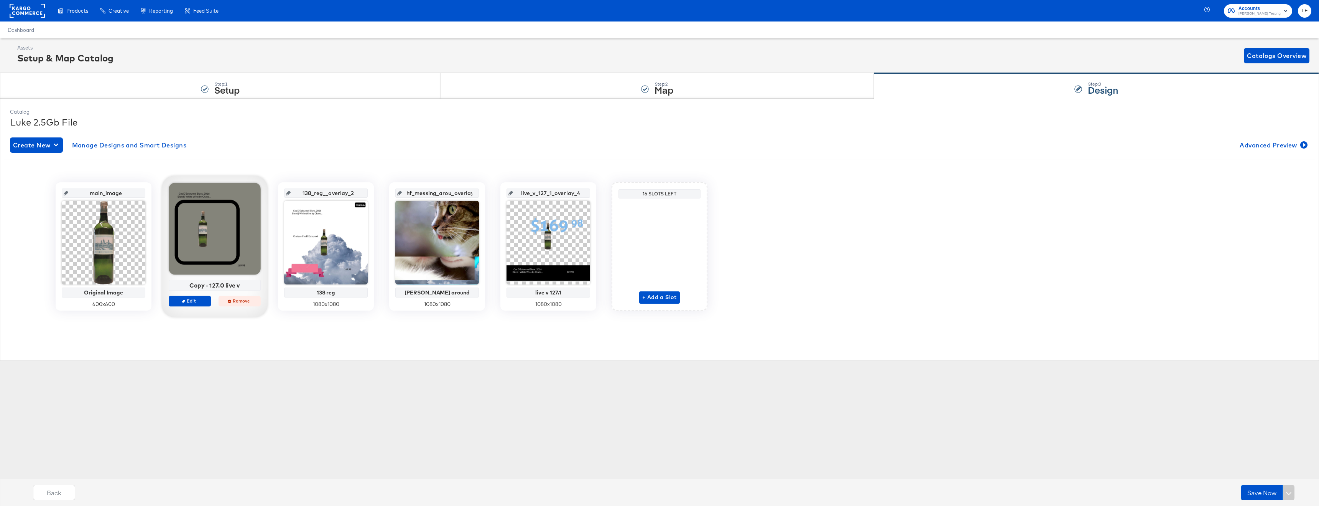
click at [232, 302] on span "Remove" at bounding box center [239, 301] width 35 height 6
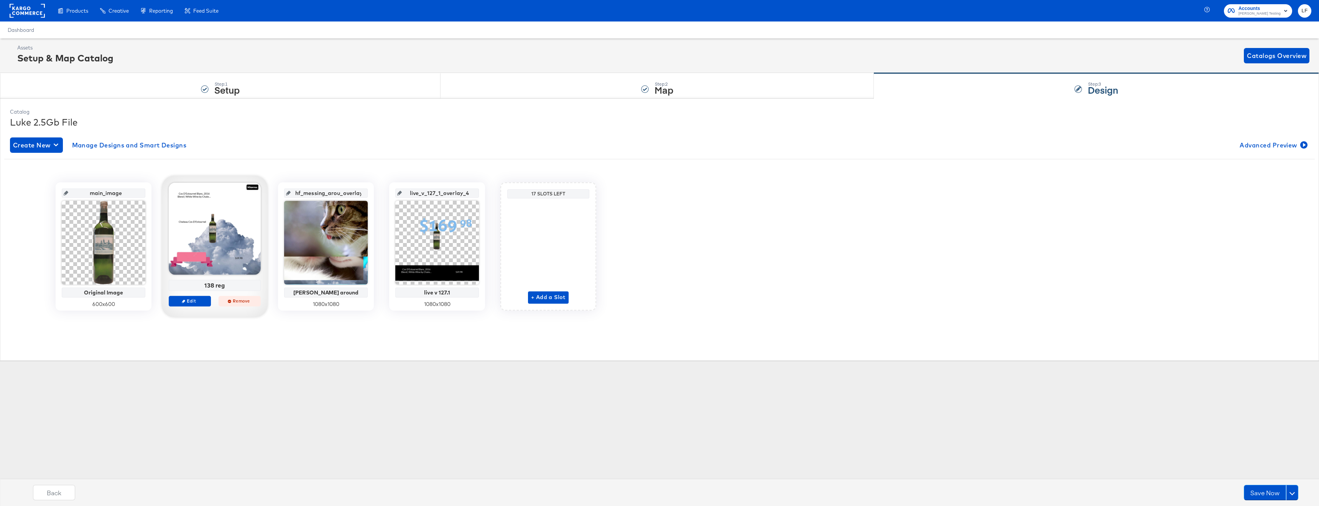
click at [232, 301] on span "Remove" at bounding box center [239, 301] width 35 height 6
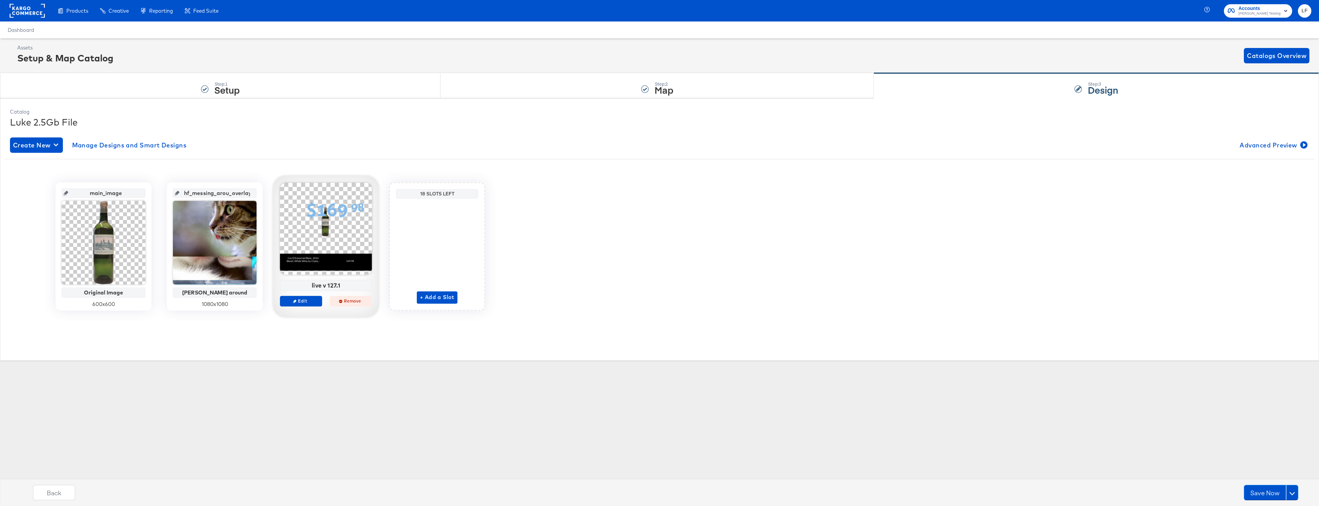
click at [341, 302] on icon "button" at bounding box center [340, 300] width 3 height 3
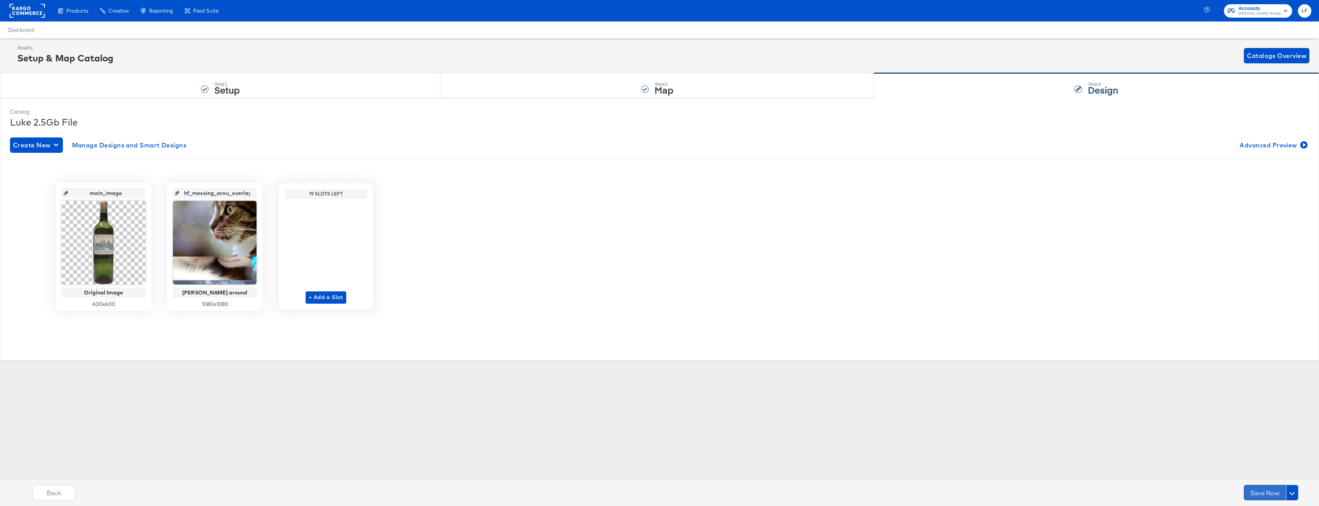
click at [1250, 488] on button "Save Now" at bounding box center [1265, 491] width 42 height 15
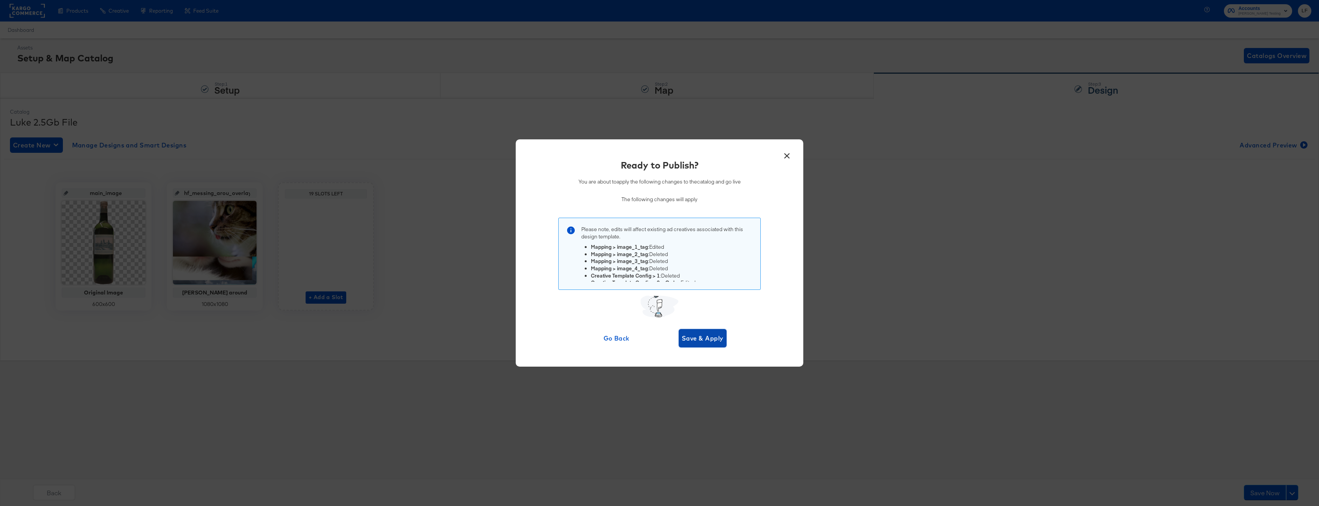
click at [713, 336] on span "Save & Apply" at bounding box center [703, 338] width 42 height 11
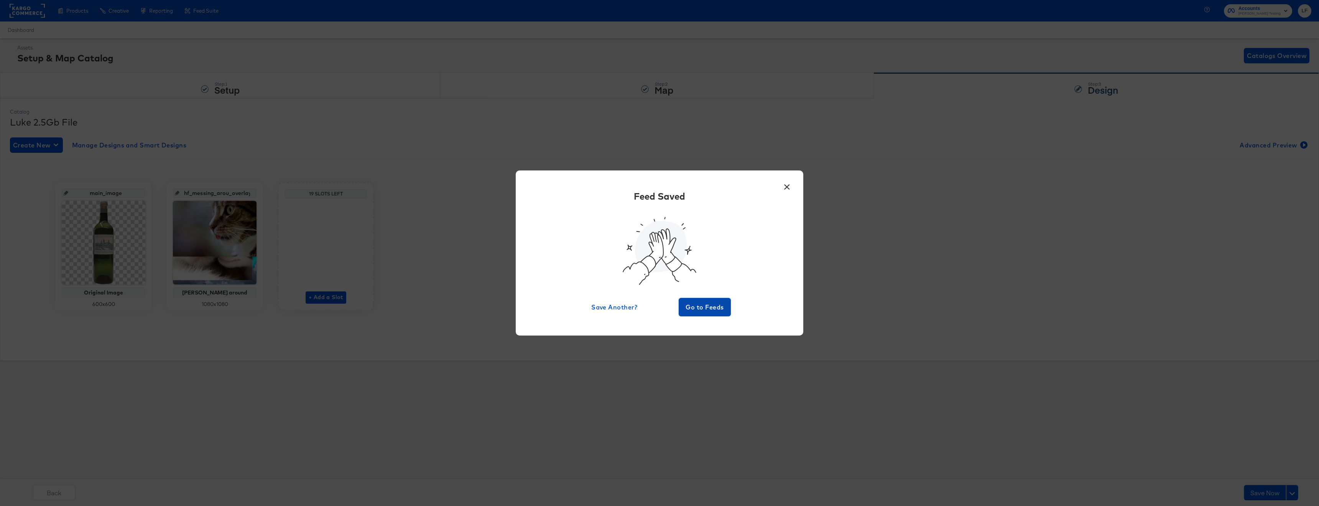
click at [718, 308] on span "Go to Feeds" at bounding box center [705, 306] width 46 height 11
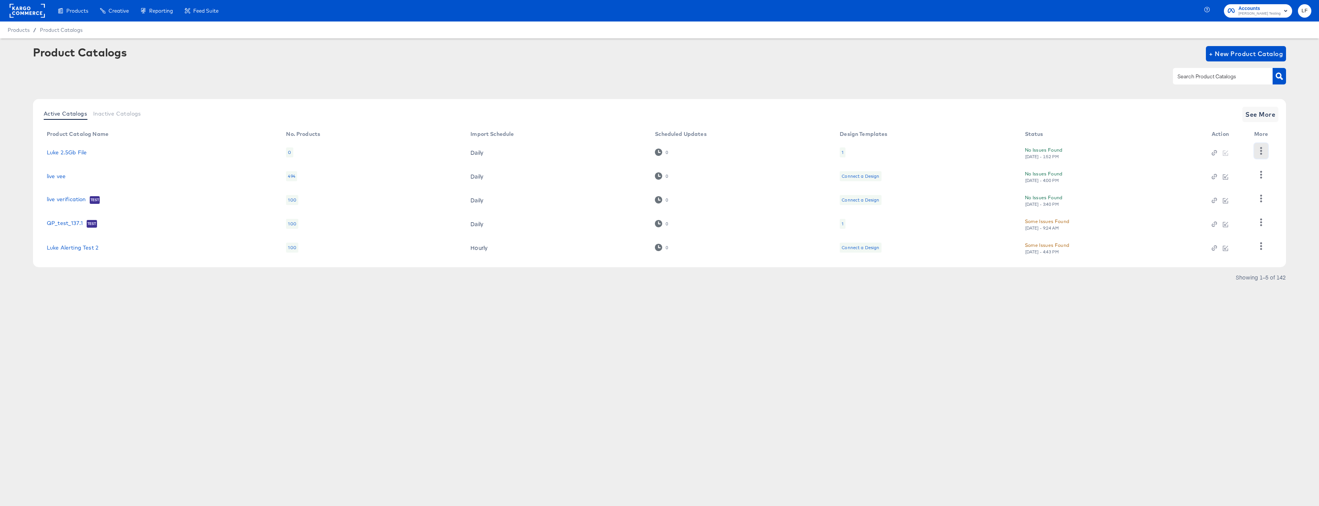
click at [1258, 145] on button "button" at bounding box center [1261, 150] width 13 height 15
click at [1243, 175] on div "HUD Checks (Internal)" at bounding box center [1230, 175] width 77 height 12
click at [66, 153] on link "Luke 2.5Gb File" at bounding box center [67, 152] width 40 height 6
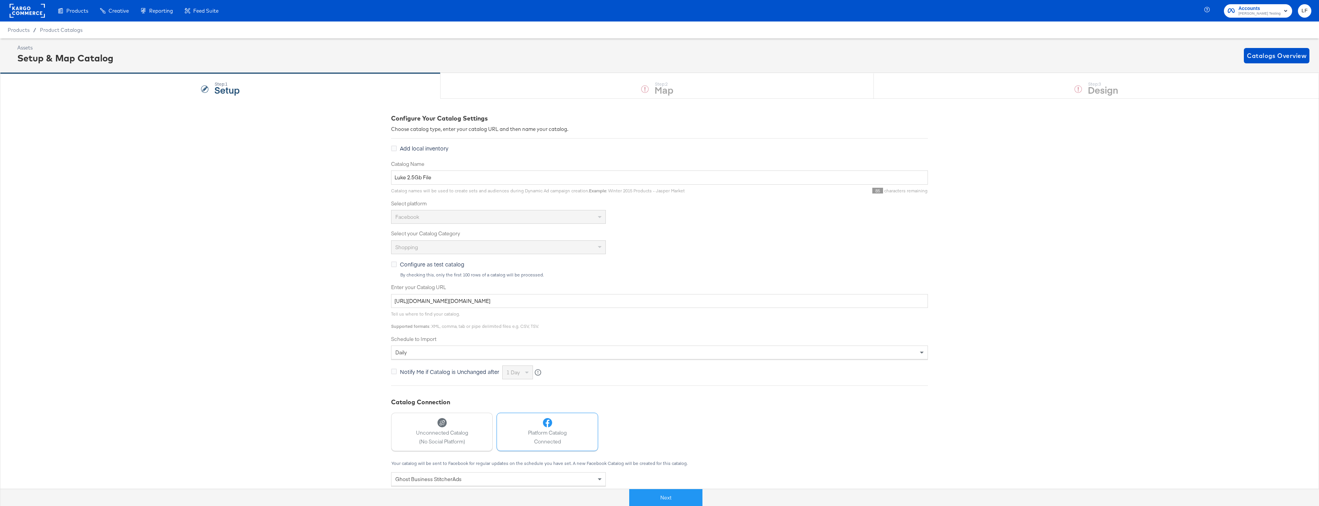
drag, startPoint x: 664, startPoint y: 497, endPoint x: 669, endPoint y: 479, distance: 19.0
click at [664, 497] on button "Next" at bounding box center [665, 497] width 73 height 17
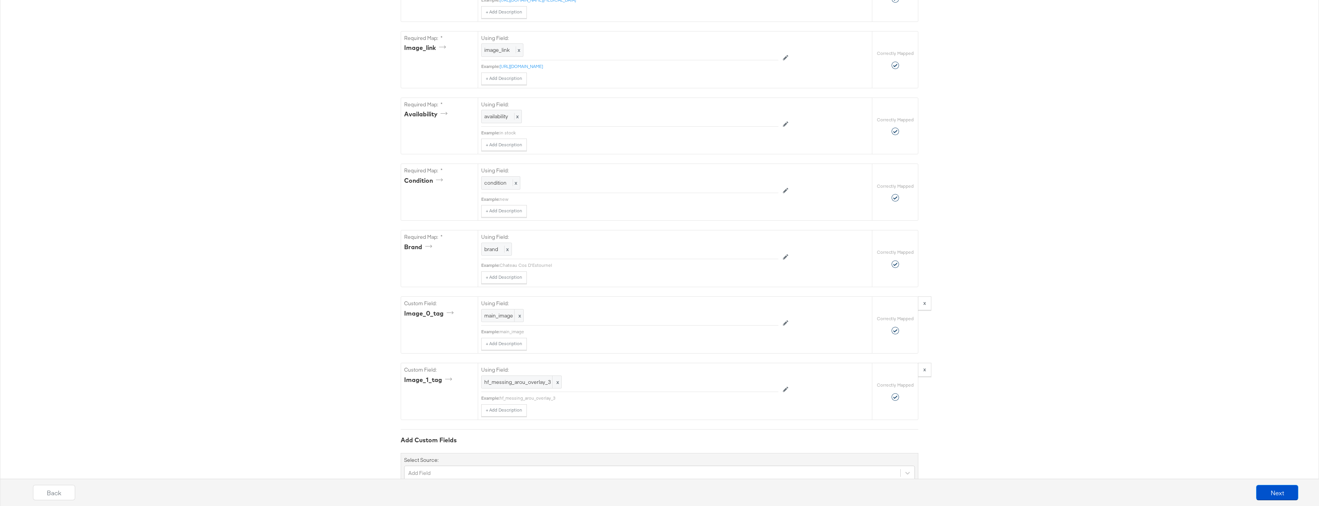
scroll to position [506, 0]
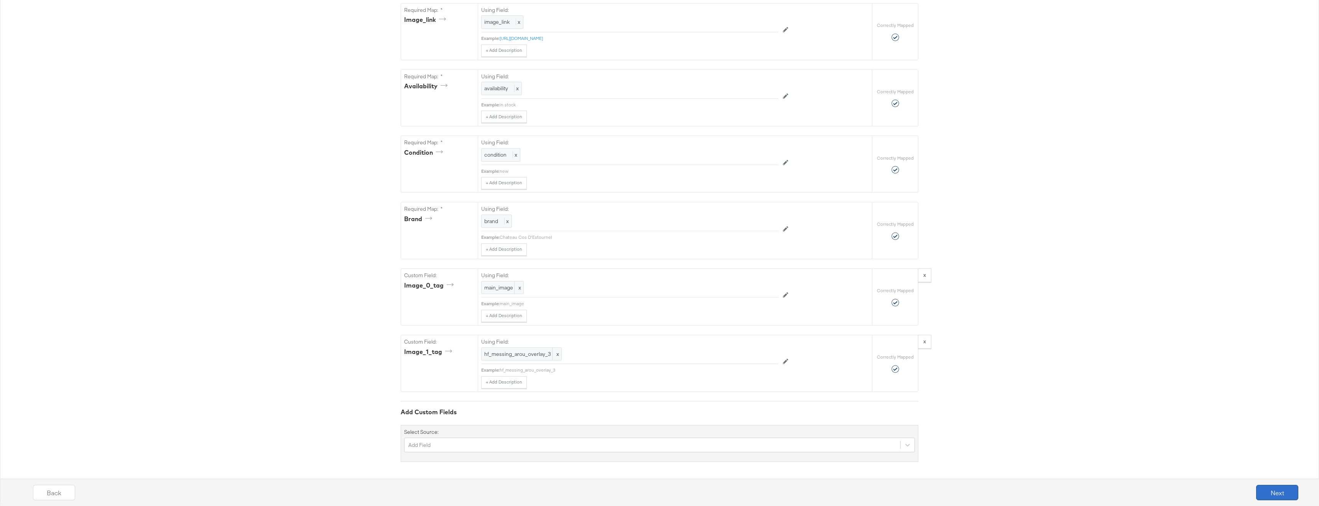
click at [1262, 490] on button "Next" at bounding box center [1278, 491] width 42 height 15
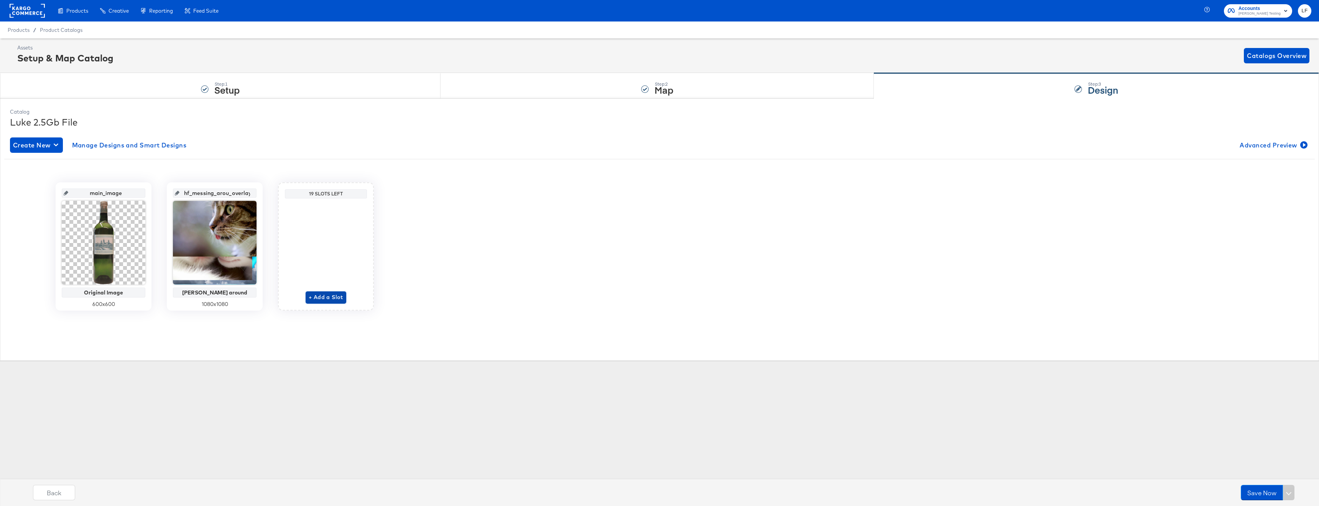
click at [323, 297] on span "+ Add a Slot" at bounding box center [326, 297] width 35 height 10
click at [324, 293] on span "Select Overlay Design" at bounding box center [325, 290] width 77 height 10
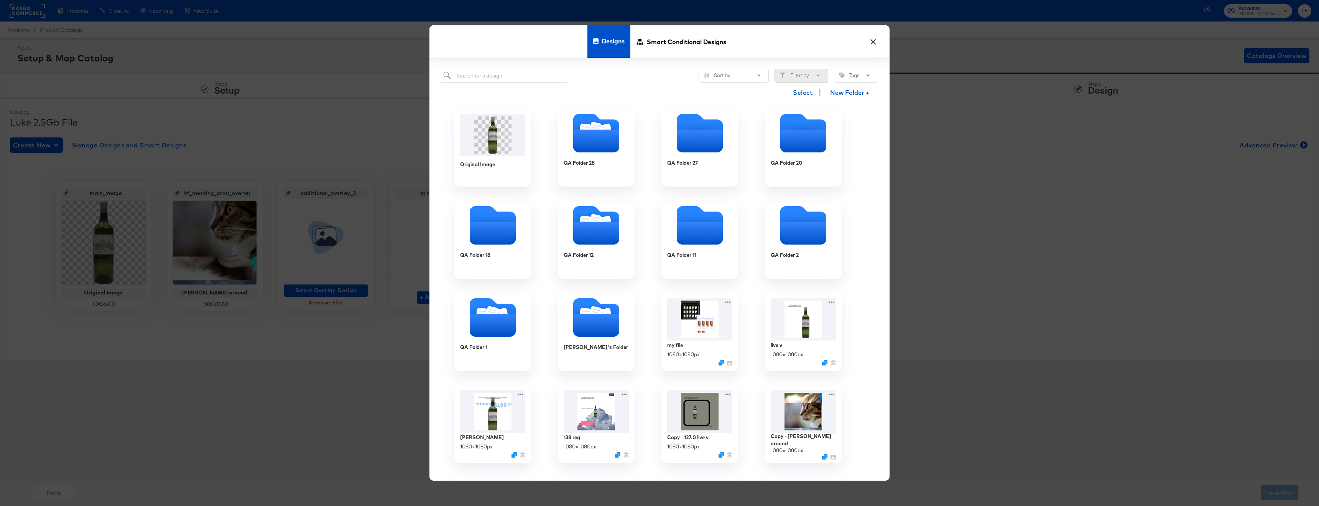
click at [792, 71] on button "Filter by" at bounding box center [802, 76] width 54 height 14
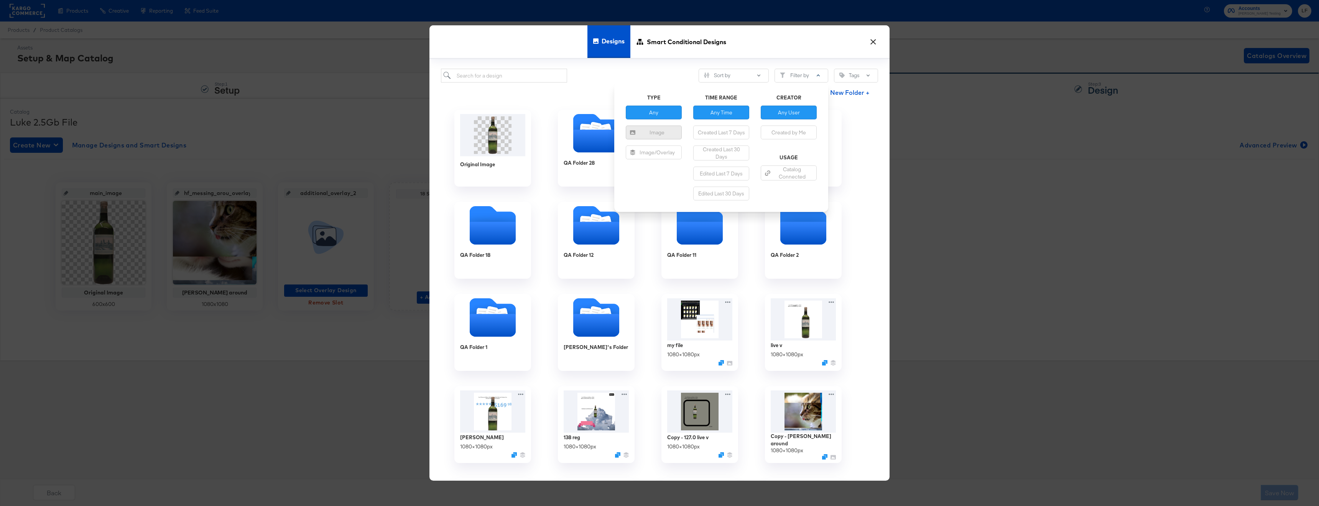
click at [647, 135] on div "Image" at bounding box center [654, 132] width 50 height 7
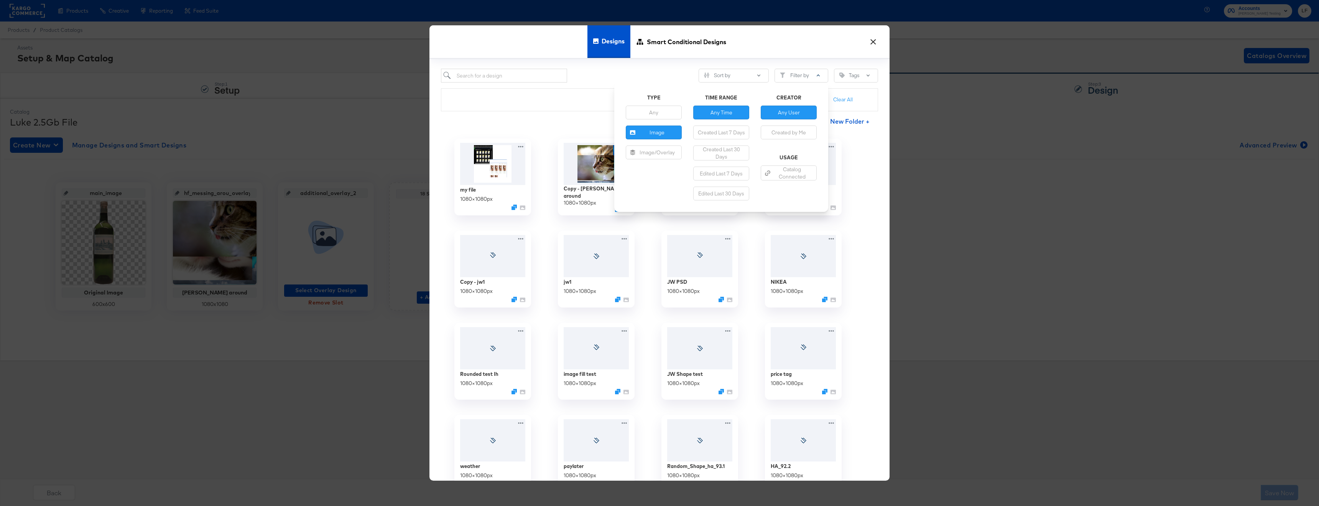
click at [861, 144] on div "my file 1080 × 1080 px Copy - [PERSON_NAME] around [DATE] × 1080 px [PERSON_NAM…" at bounding box center [659, 320] width 437 height 379
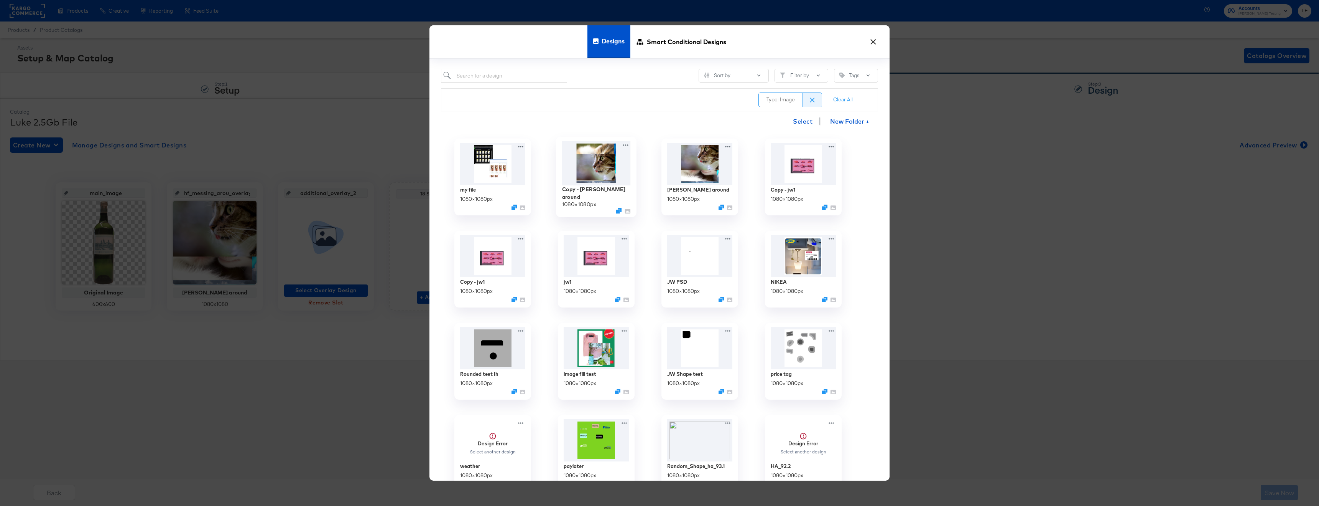
click at [604, 168] on img at bounding box center [596, 163] width 69 height 44
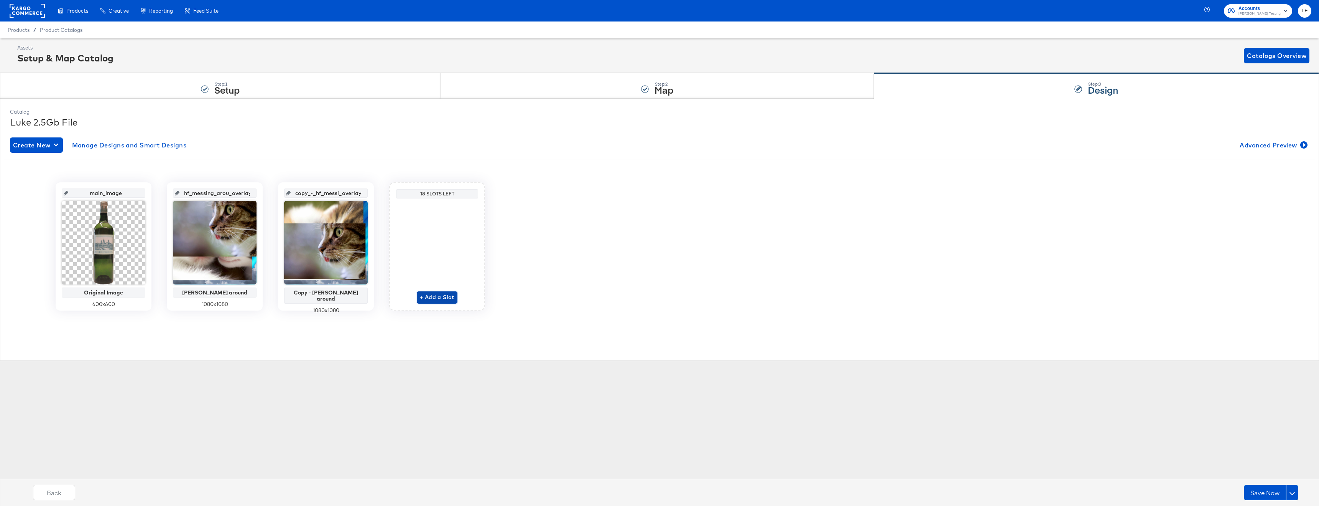
click at [434, 298] on span "+ Add a Slot" at bounding box center [437, 297] width 35 height 10
click at [437, 290] on span "Select Overlay Design" at bounding box center [437, 290] width 77 height 10
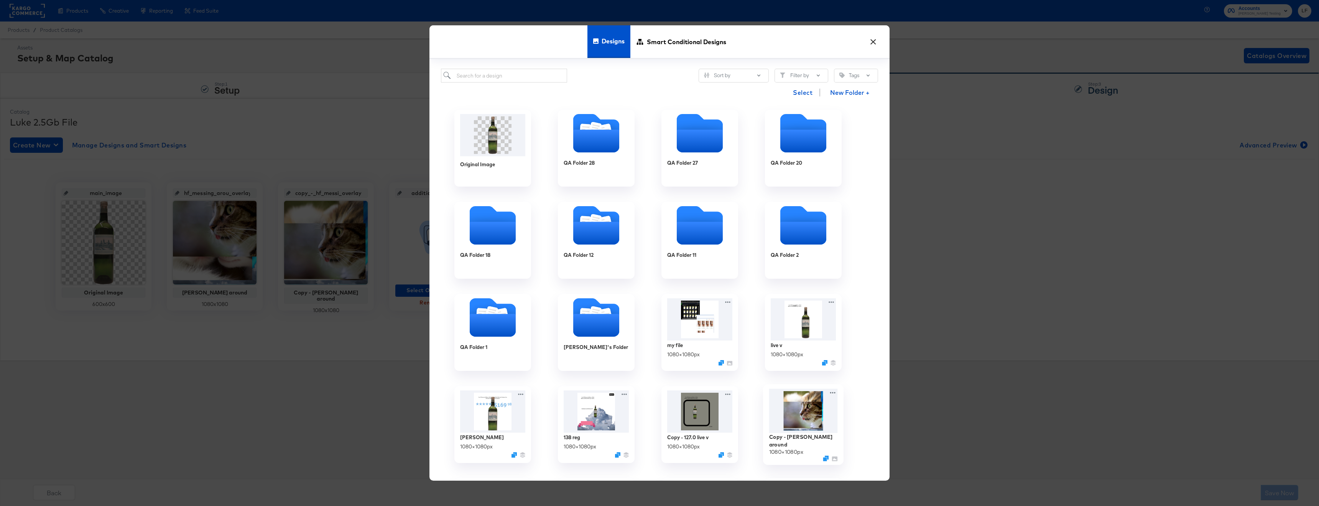
click at [797, 414] on img at bounding box center [803, 411] width 69 height 44
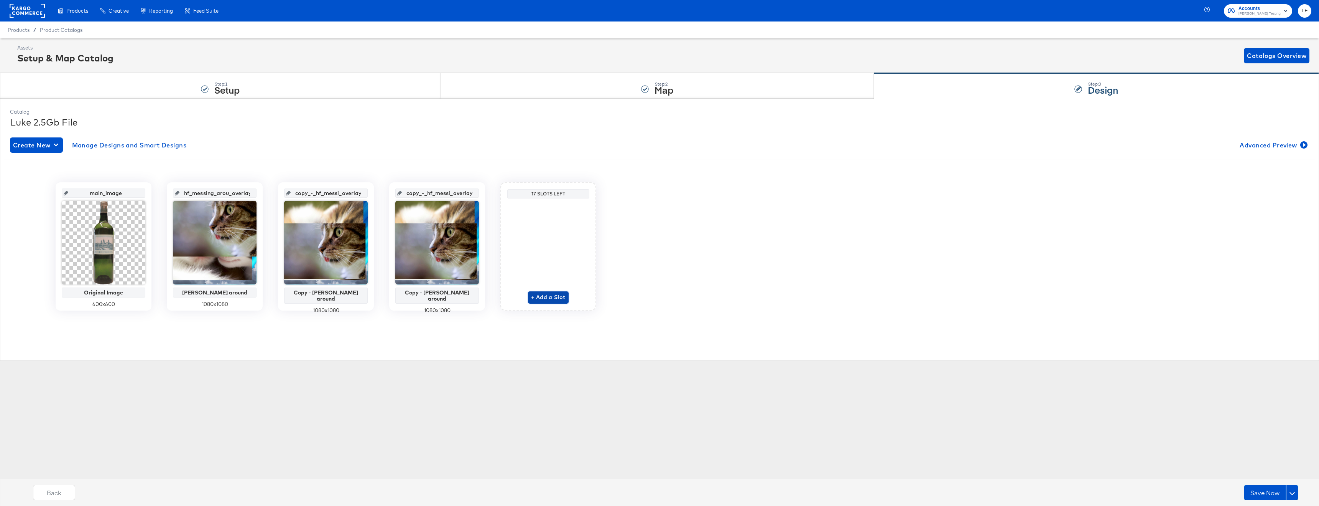
click at [546, 293] on span "+ Add a Slot" at bounding box center [548, 297] width 35 height 10
click at [572, 289] on span "Select Overlay Design" at bounding box center [548, 290] width 77 height 10
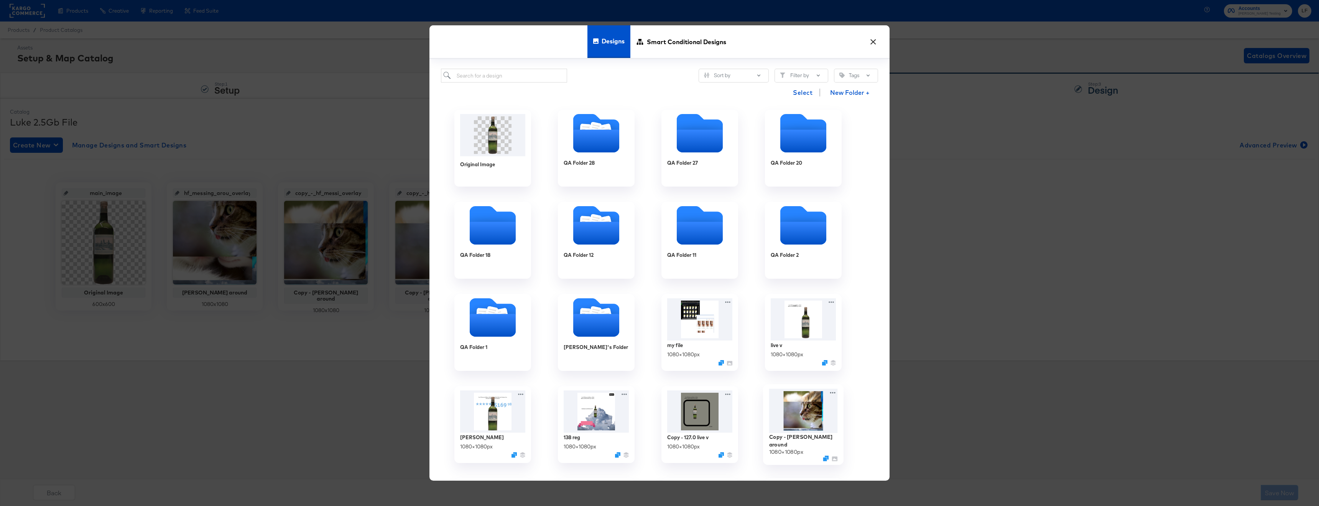
click at [796, 400] on img at bounding box center [803, 411] width 69 height 44
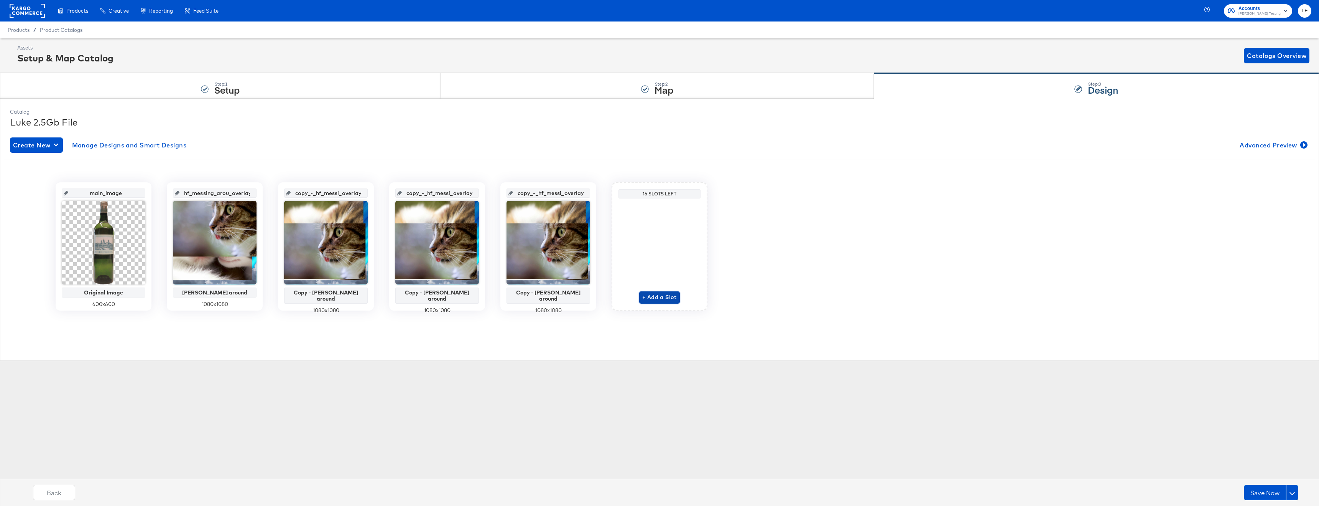
click at [666, 294] on span "+ Add a Slot" at bounding box center [659, 297] width 35 height 10
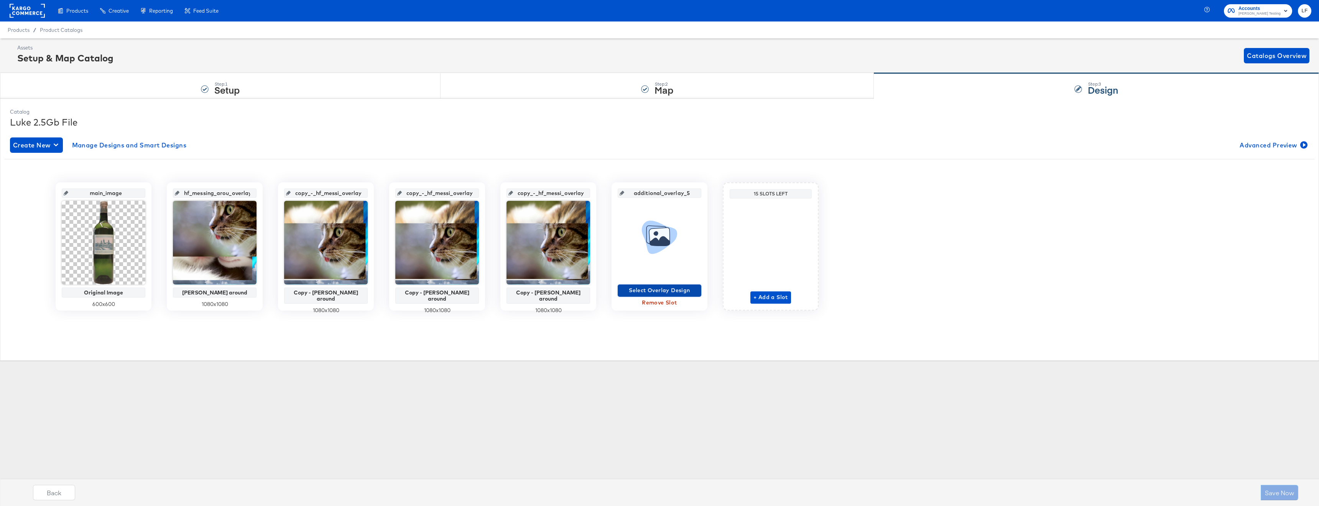
click at [670, 290] on span "Select Overlay Design" at bounding box center [659, 290] width 77 height 10
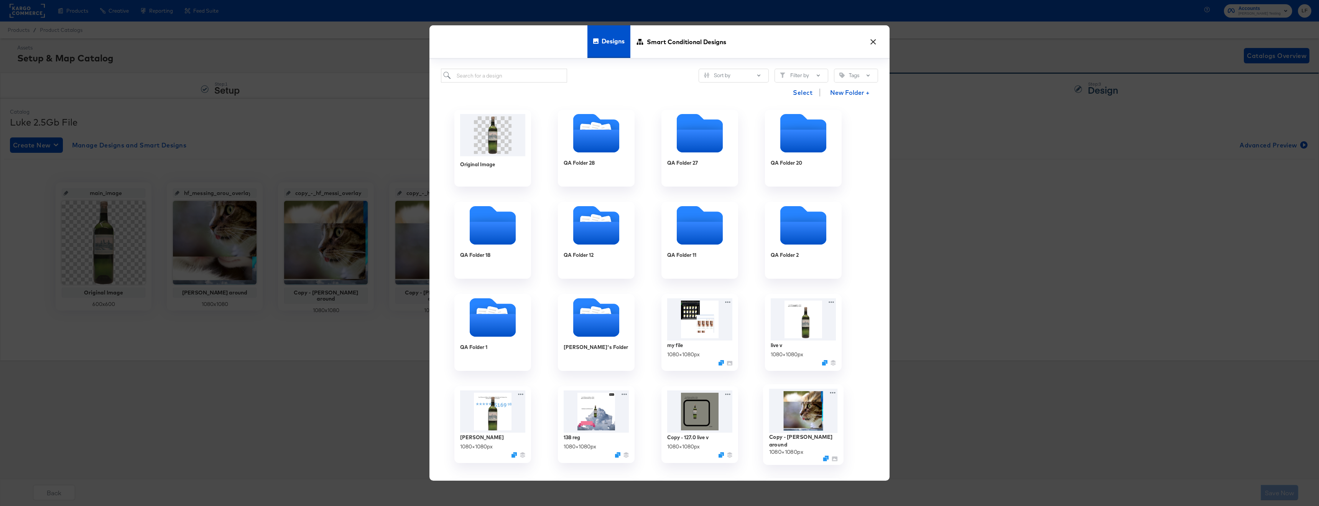
drag, startPoint x: 812, startPoint y: 428, endPoint x: 811, endPoint y: 423, distance: 5.2
click at [812, 428] on img at bounding box center [803, 411] width 69 height 44
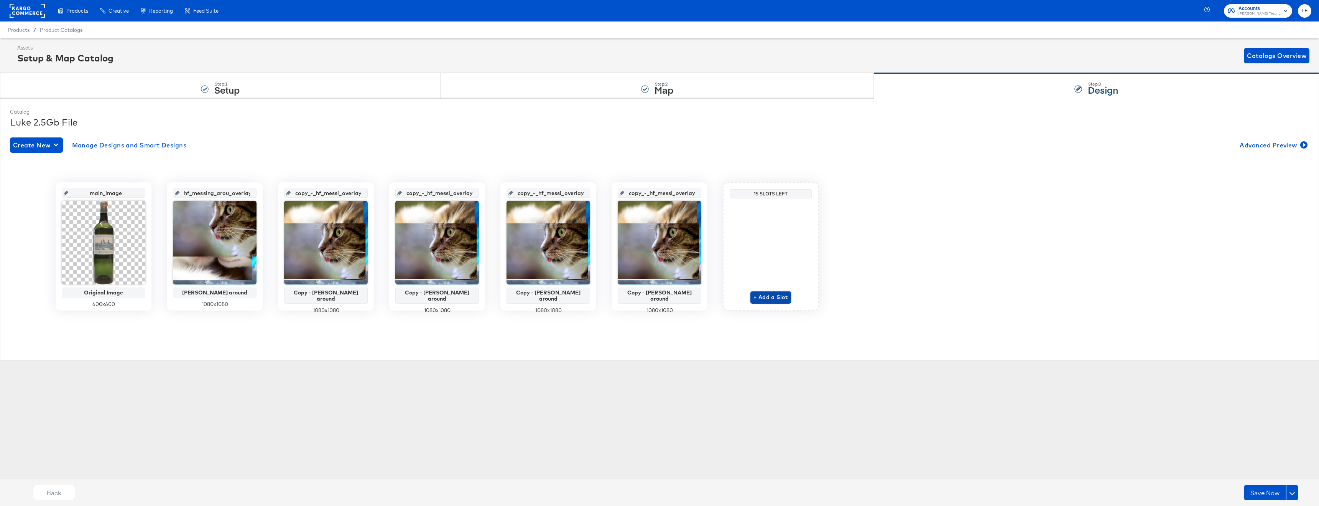
click at [763, 301] on span "+ Add a Slot" at bounding box center [771, 297] width 35 height 10
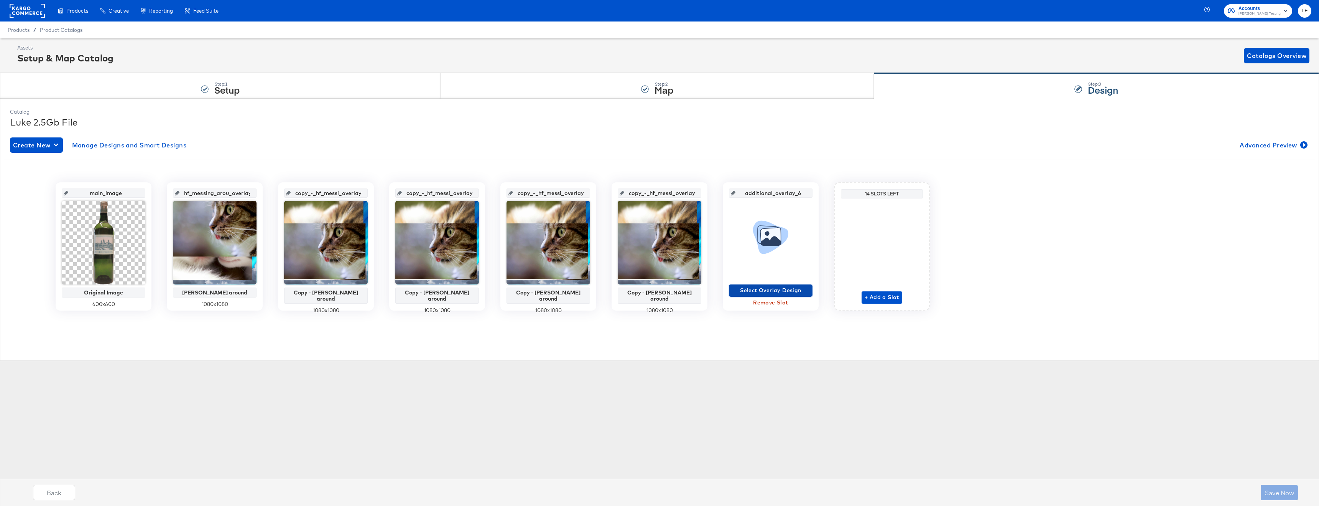
click at [767, 293] on span "Select Overlay Design" at bounding box center [770, 290] width 77 height 10
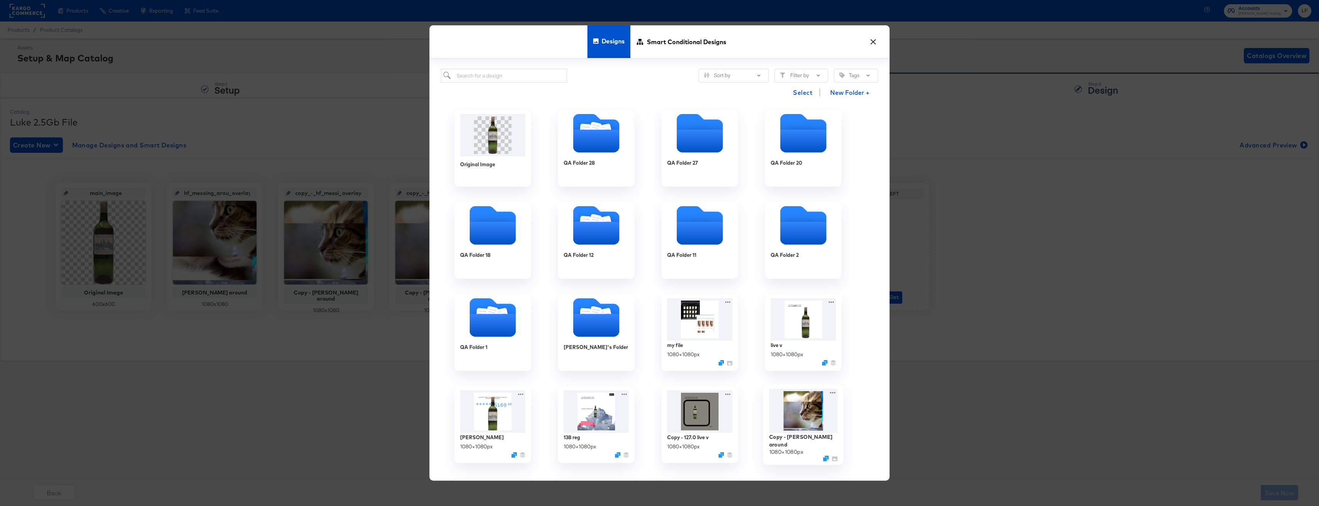
drag, startPoint x: 792, startPoint y: 400, endPoint x: 805, endPoint y: 376, distance: 27.3
click at [792, 399] on img at bounding box center [803, 411] width 69 height 44
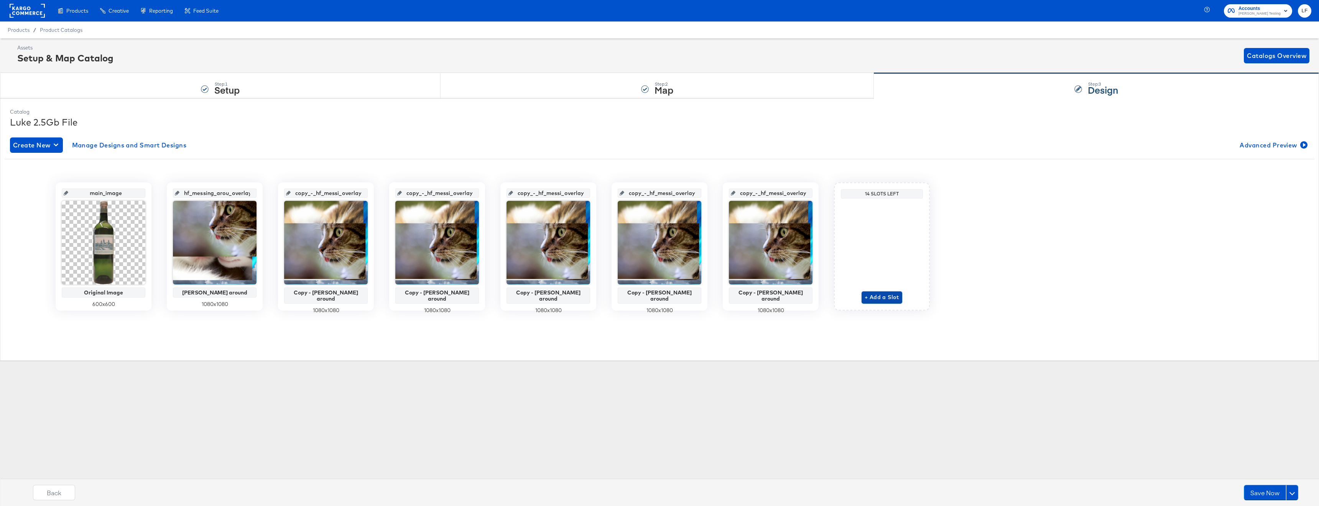
click at [891, 295] on span "+ Add a Slot" at bounding box center [882, 297] width 35 height 10
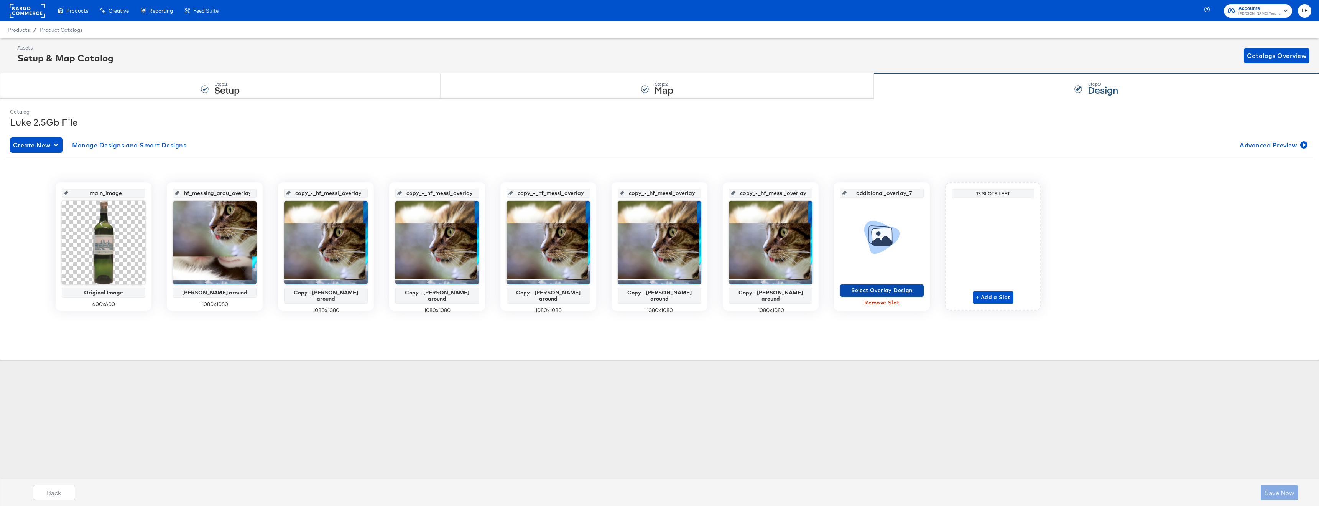
click at [893, 290] on span "Select Overlay Design" at bounding box center [881, 290] width 77 height 10
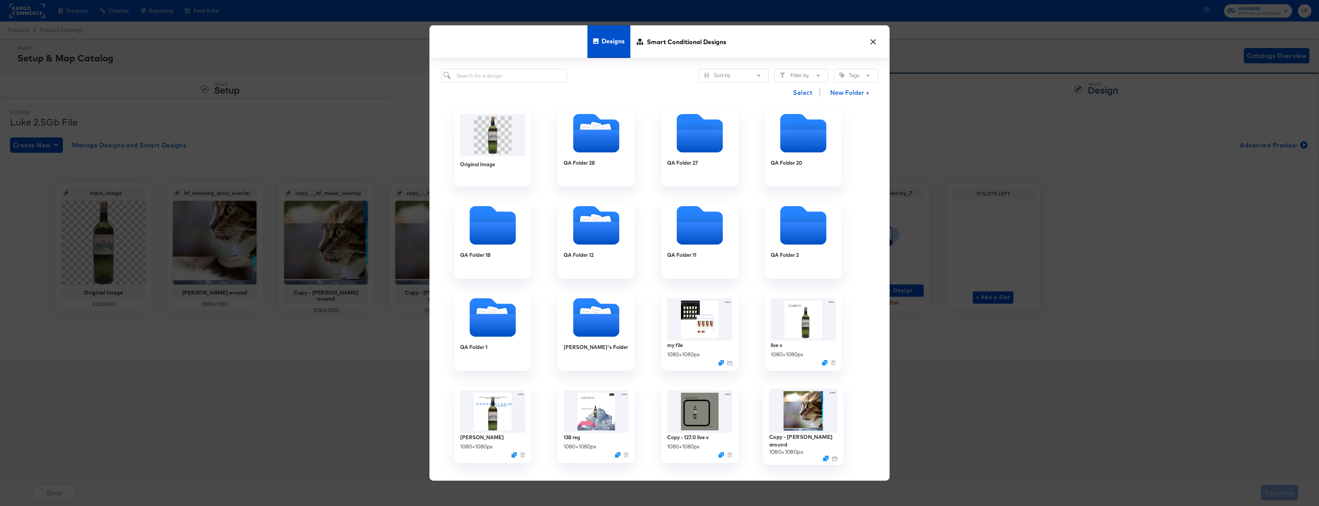
click at [815, 402] on img at bounding box center [803, 411] width 69 height 44
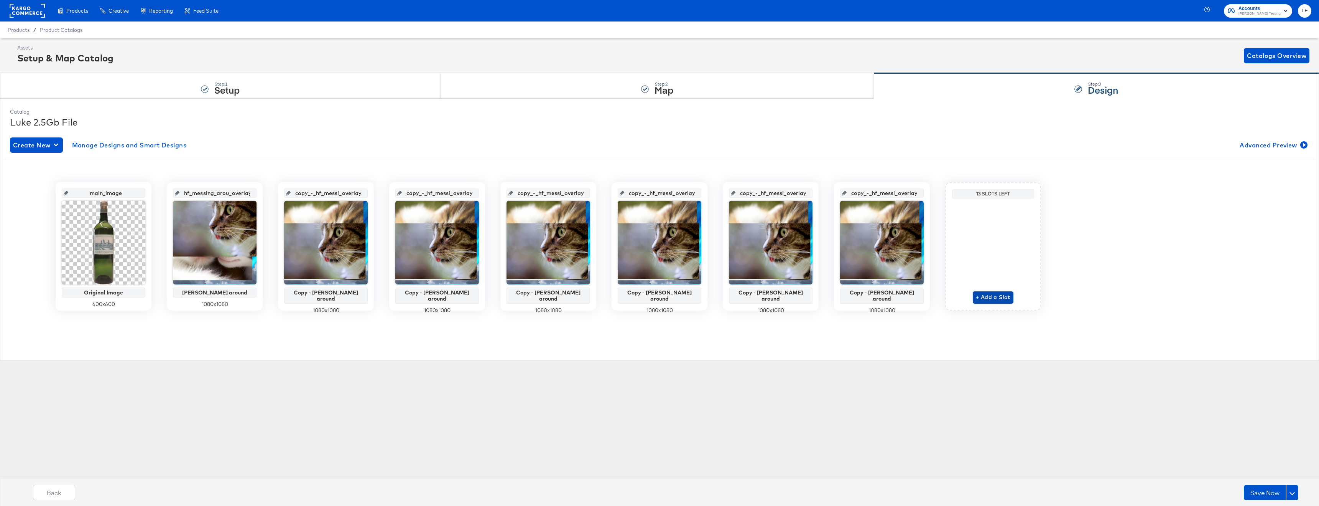
click at [1008, 298] on span "+ Add a Slot" at bounding box center [993, 297] width 35 height 10
click at [1004, 288] on span "Select Overlay Design" at bounding box center [993, 290] width 77 height 10
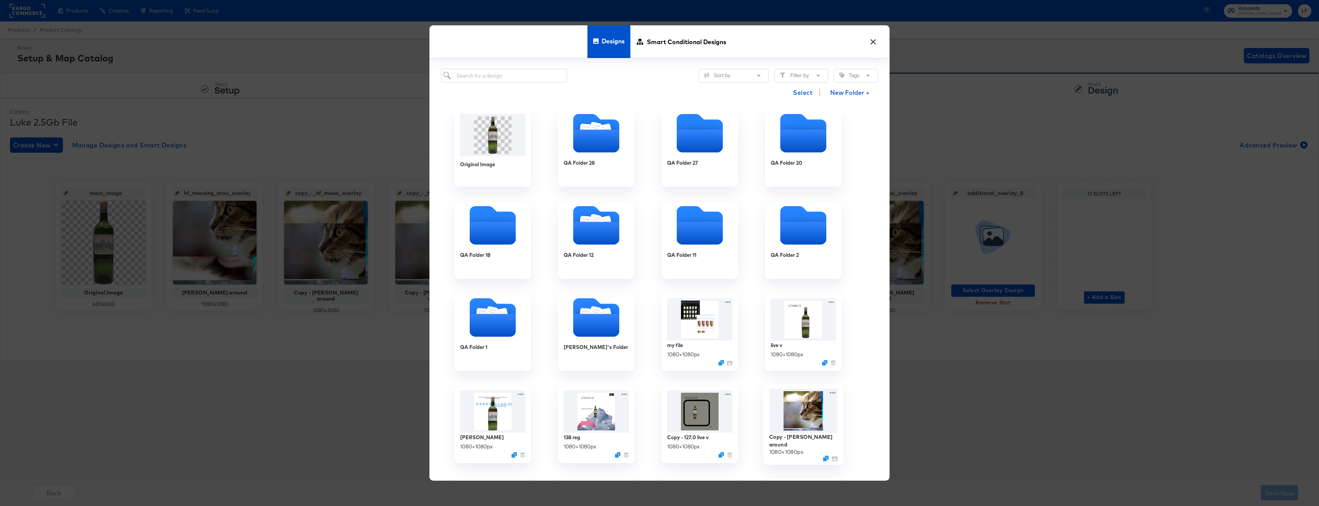
click at [770, 411] on img at bounding box center [803, 411] width 69 height 44
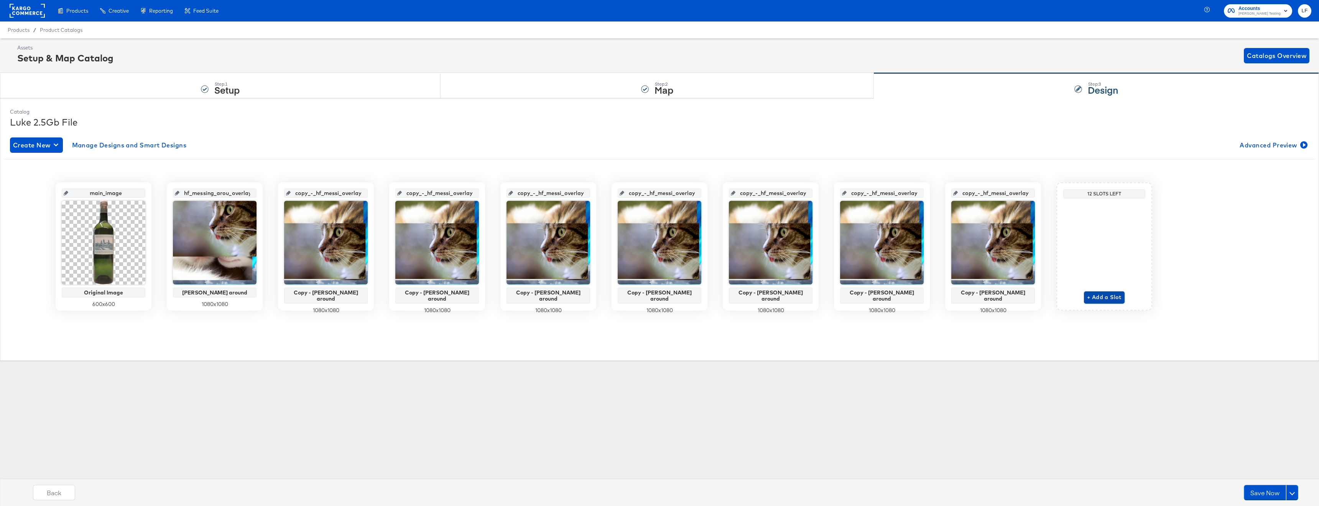
click at [1112, 298] on span "+ Add a Slot" at bounding box center [1104, 297] width 35 height 10
click at [1099, 288] on span "Select Overlay Design" at bounding box center [1104, 290] width 77 height 10
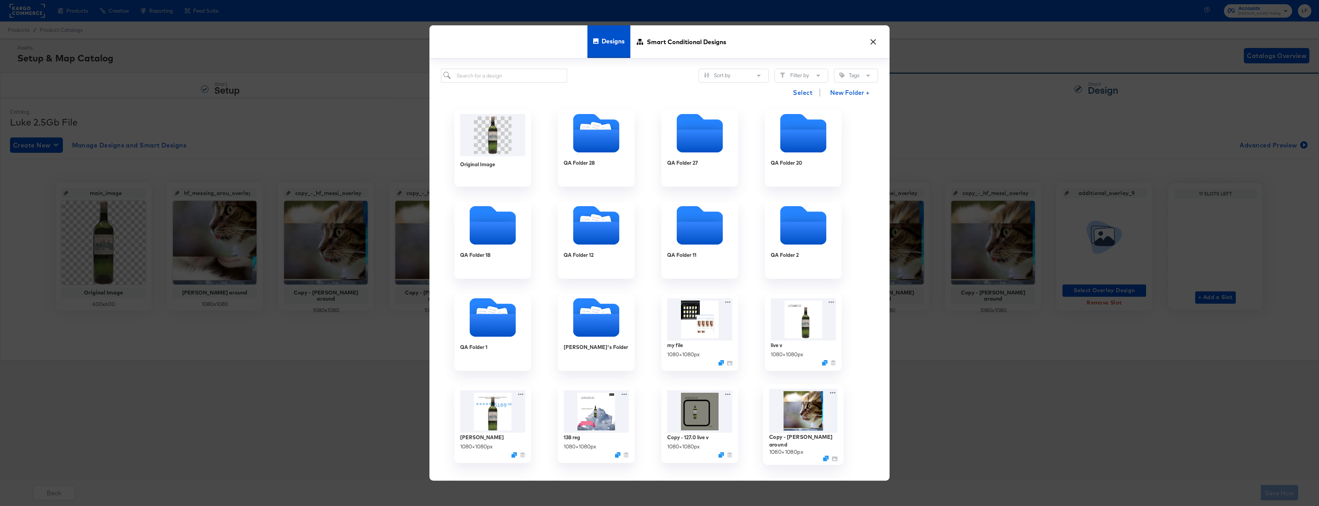
click at [773, 412] on img at bounding box center [803, 411] width 69 height 44
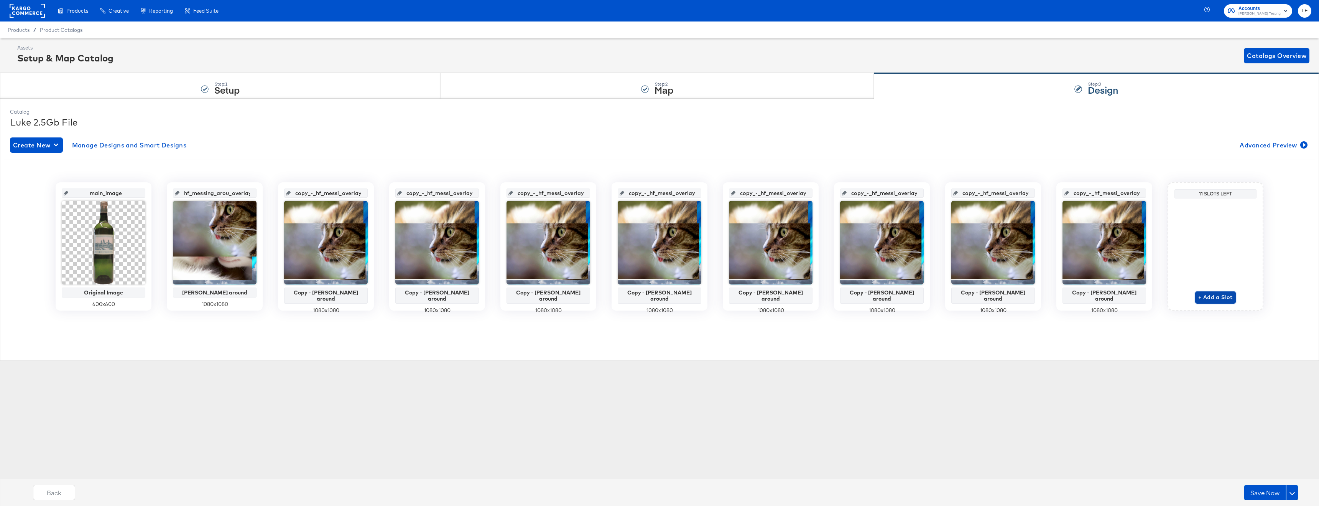
click at [1226, 297] on span "+ Add a Slot" at bounding box center [1216, 297] width 35 height 10
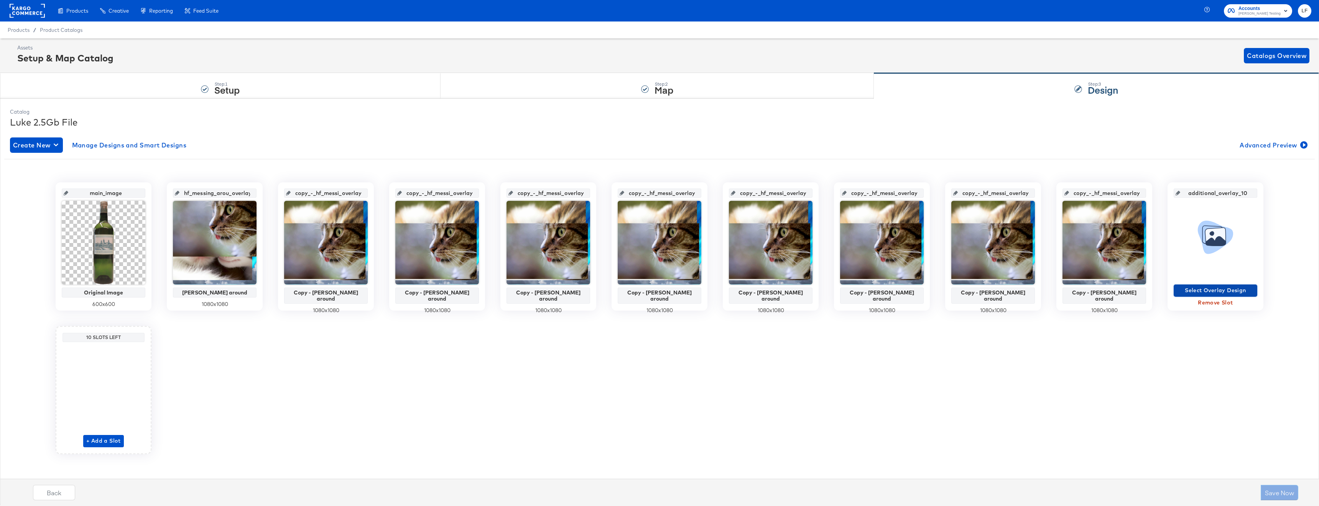
click at [1213, 285] on button "Select Overlay Design" at bounding box center [1216, 290] width 84 height 12
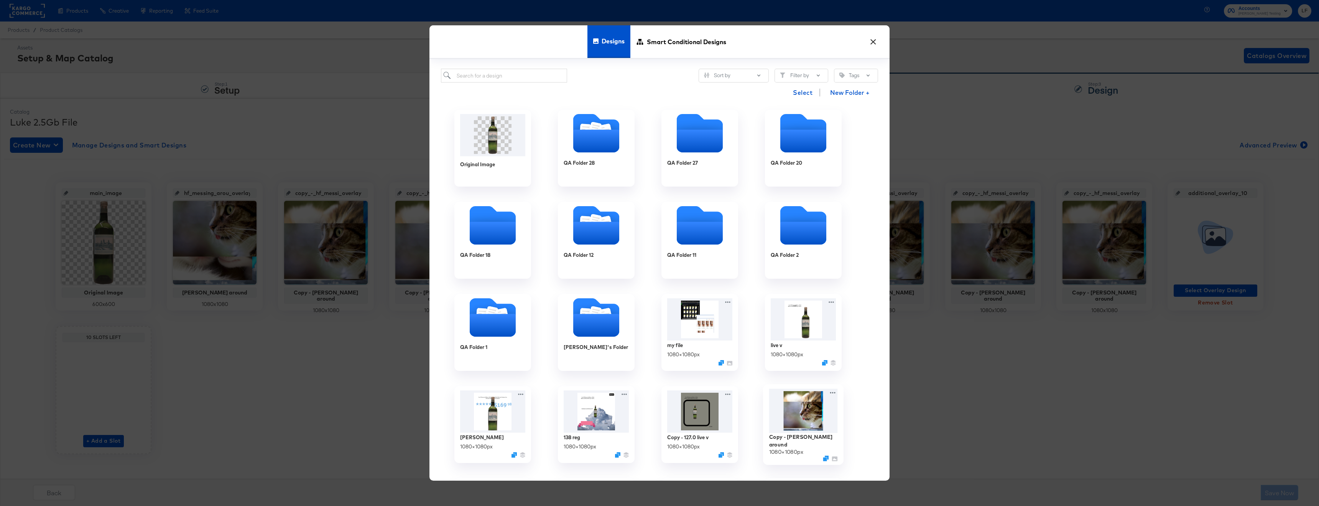
drag, startPoint x: 830, startPoint y: 403, endPoint x: 1005, endPoint y: 255, distance: 229.1
click at [831, 403] on img at bounding box center [803, 411] width 69 height 44
